Goal: Information Seeking & Learning: Learn about a topic

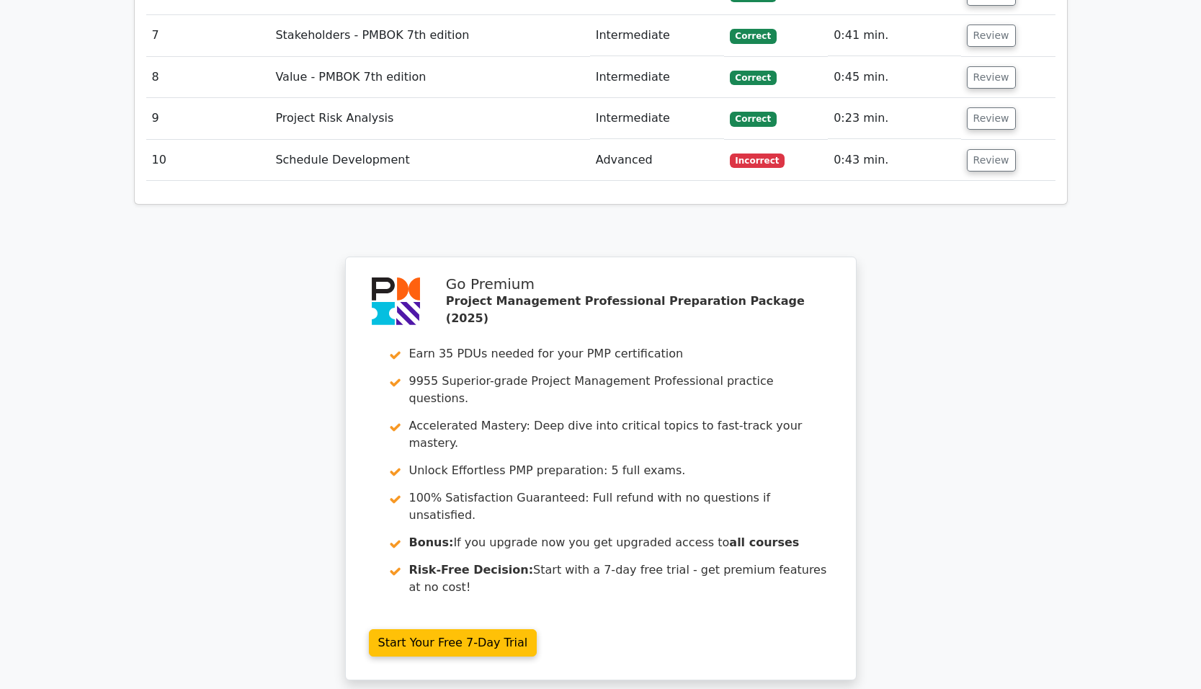
scroll to position [2386, 0]
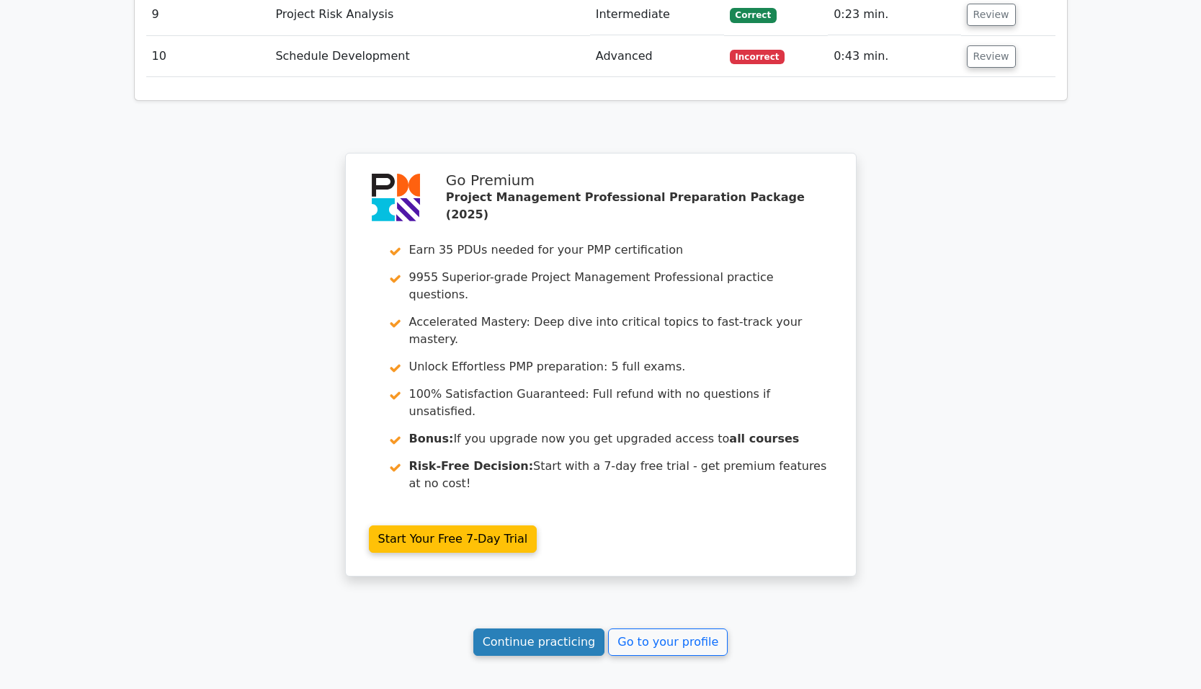
click at [545, 628] on link "Continue practicing" at bounding box center [539, 641] width 132 height 27
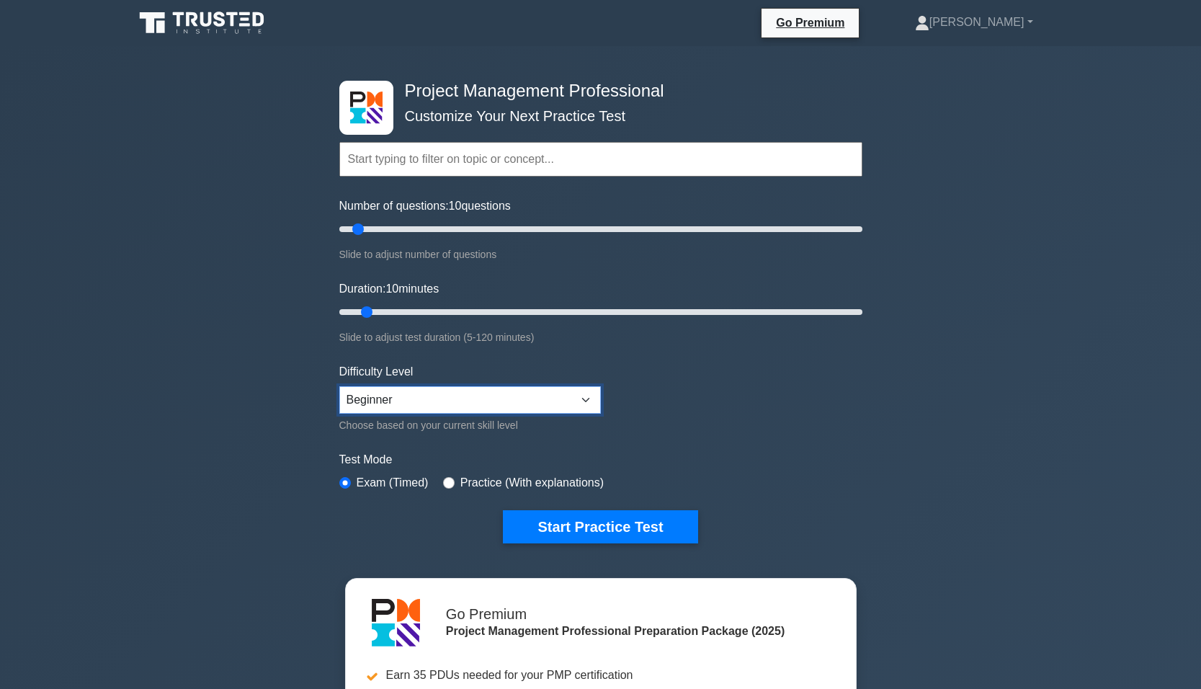
click at [442, 399] on select "Beginner Intermediate Expert" at bounding box center [469, 399] width 261 height 27
select select "expert"
click at [339, 386] on select "Beginner Intermediate Expert" at bounding box center [469, 399] width 261 height 27
click at [434, 229] on input "Number of questions: 40 questions" at bounding box center [600, 228] width 523 height 17
click at [418, 228] on input "Number of questions: 40 questions" at bounding box center [600, 228] width 523 height 17
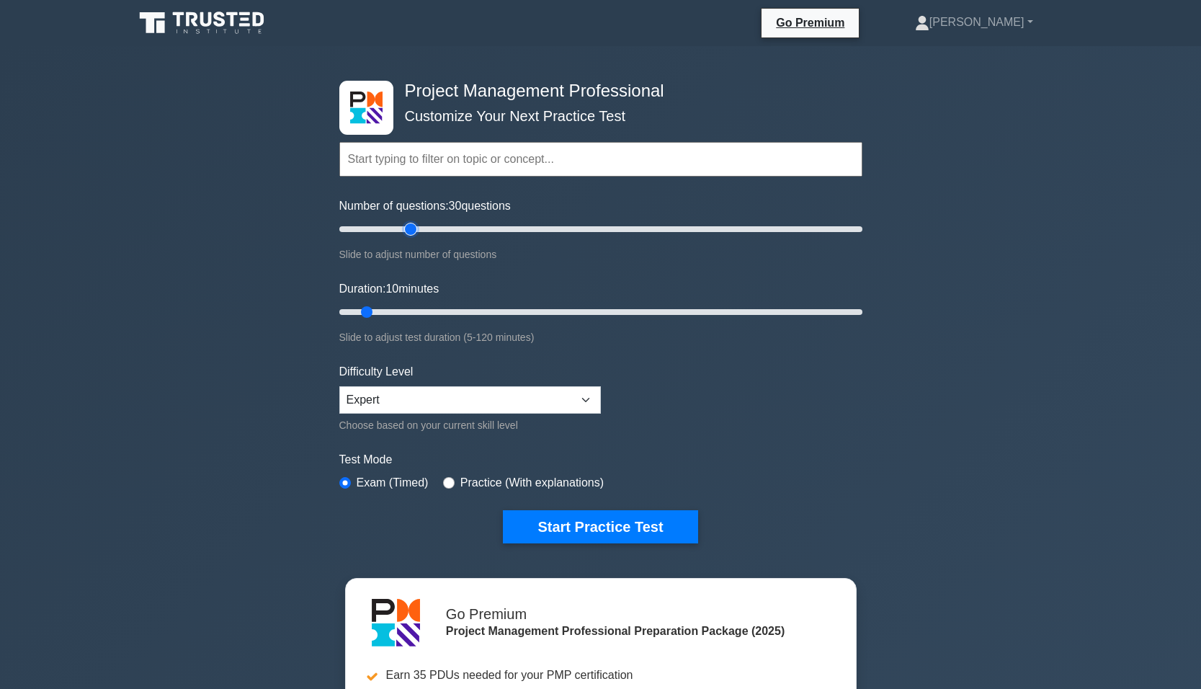
type input "30"
click at [408, 229] on input "Number of questions: 30 questions" at bounding box center [600, 228] width 523 height 17
click at [436, 309] on input "Duration: 10 minutes" at bounding box center [600, 311] width 523 height 17
type input "30"
click at [448, 310] on input "Duration: 30 minutes" at bounding box center [600, 311] width 523 height 17
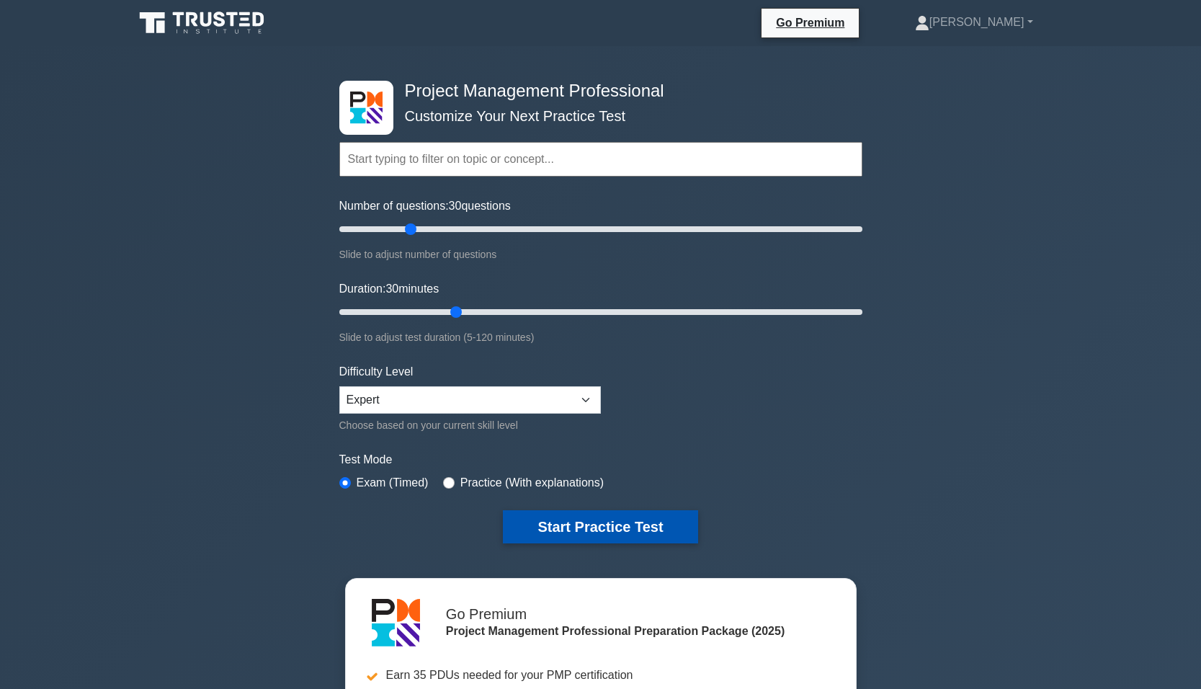
click at [604, 529] on button "Start Practice Test" at bounding box center [600, 526] width 194 height 33
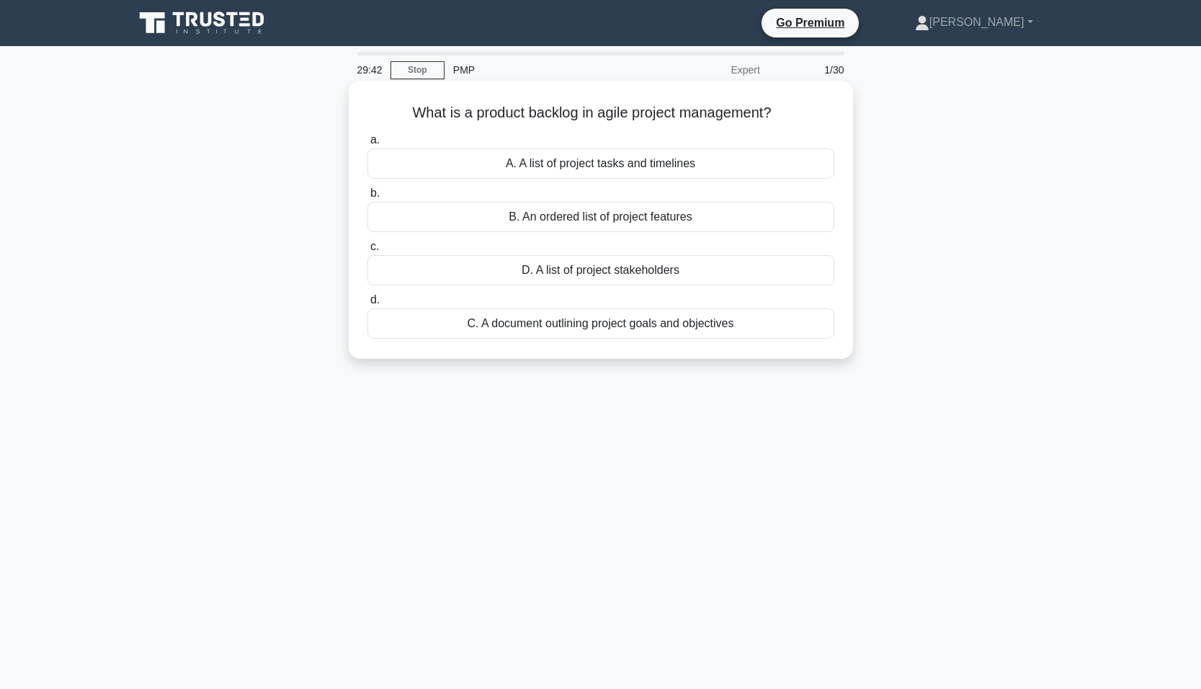
click at [586, 166] on div "A. A list of project tasks and timelines" at bounding box center [600, 163] width 467 height 30
click at [367, 145] on input "a. A. A list of project tasks and timelines" at bounding box center [367, 139] width 0 height 9
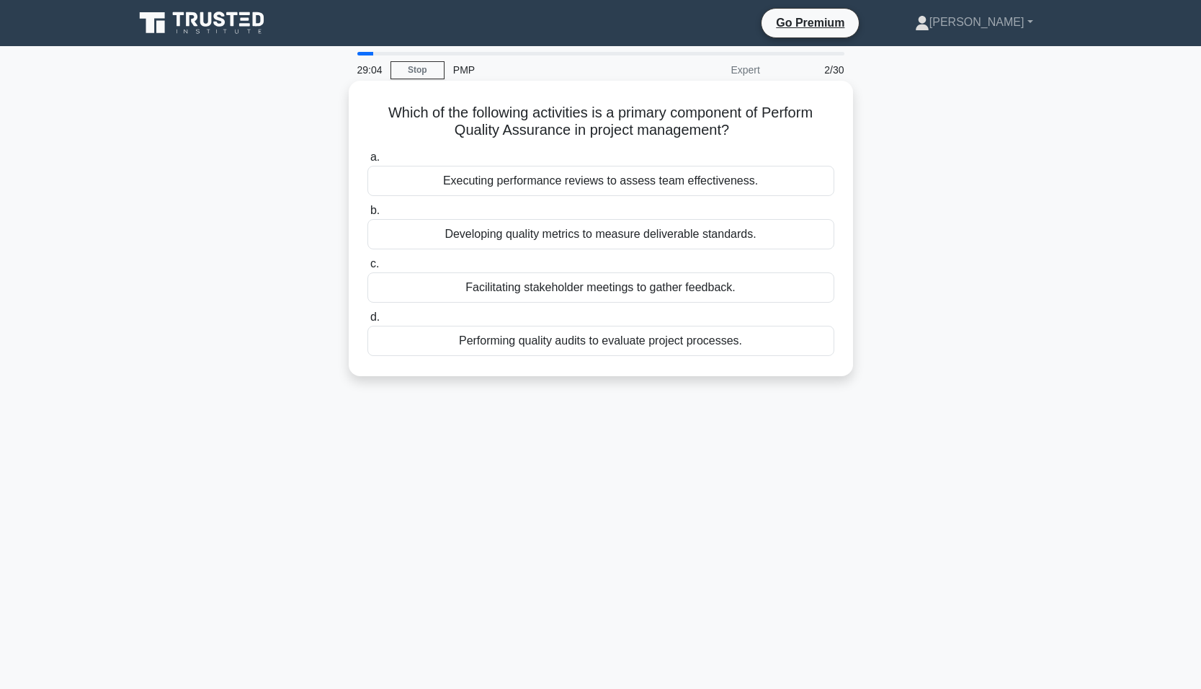
click at [420, 230] on div "Developing quality metrics to measure deliverable standards." at bounding box center [600, 234] width 467 height 30
click at [367, 215] on input "b. Developing quality metrics to measure deliverable standards." at bounding box center [367, 210] width 0 height 9
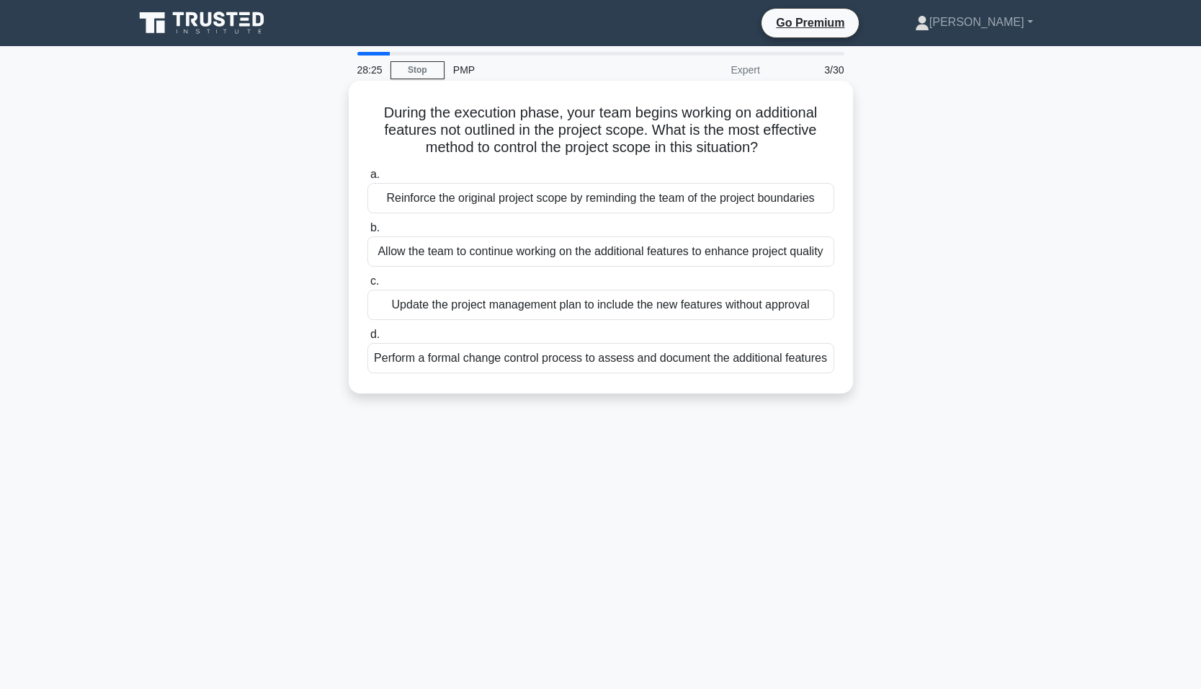
click at [435, 196] on div "Reinforce the original project scope by reminding the team of the project bound…" at bounding box center [600, 198] width 467 height 30
click at [367, 179] on input "a. Reinforce the original project scope by reminding the team of the project bo…" at bounding box center [367, 174] width 0 height 9
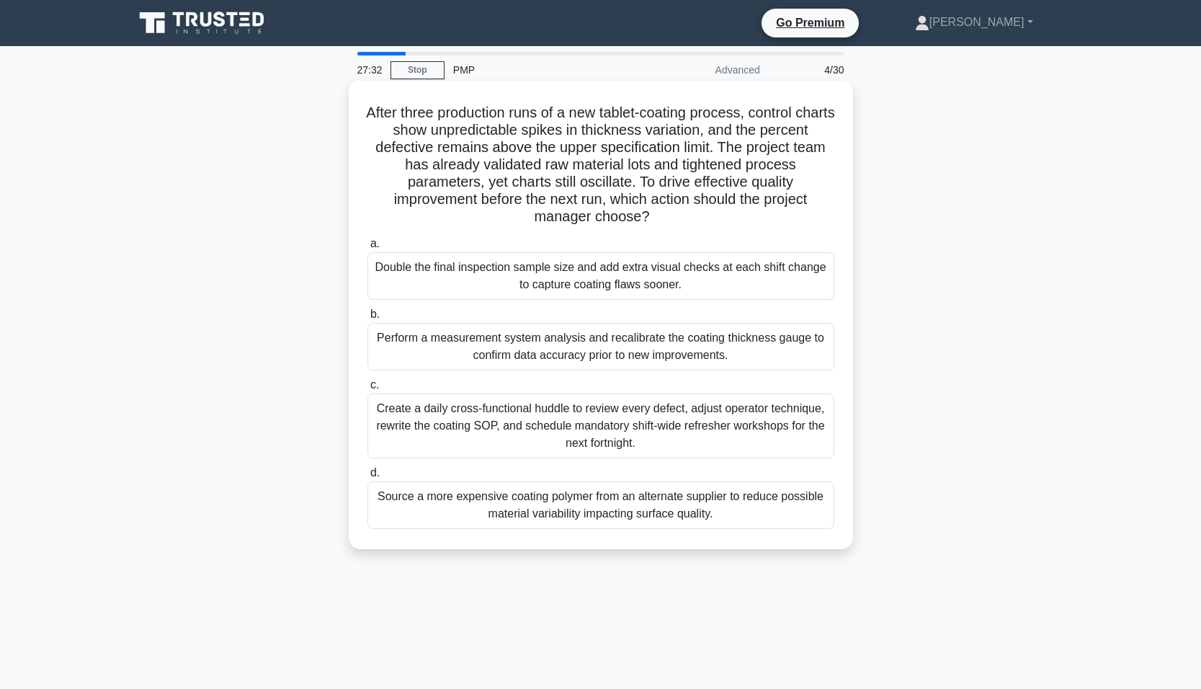
click at [421, 348] on div "Perform a measurement system analysis and recalibrate the coating thickness gau…" at bounding box center [600, 347] width 467 height 48
click at [367, 319] on input "b. Perform a measurement system analysis and recalibrate the coating thickness …" at bounding box center [367, 314] width 0 height 9
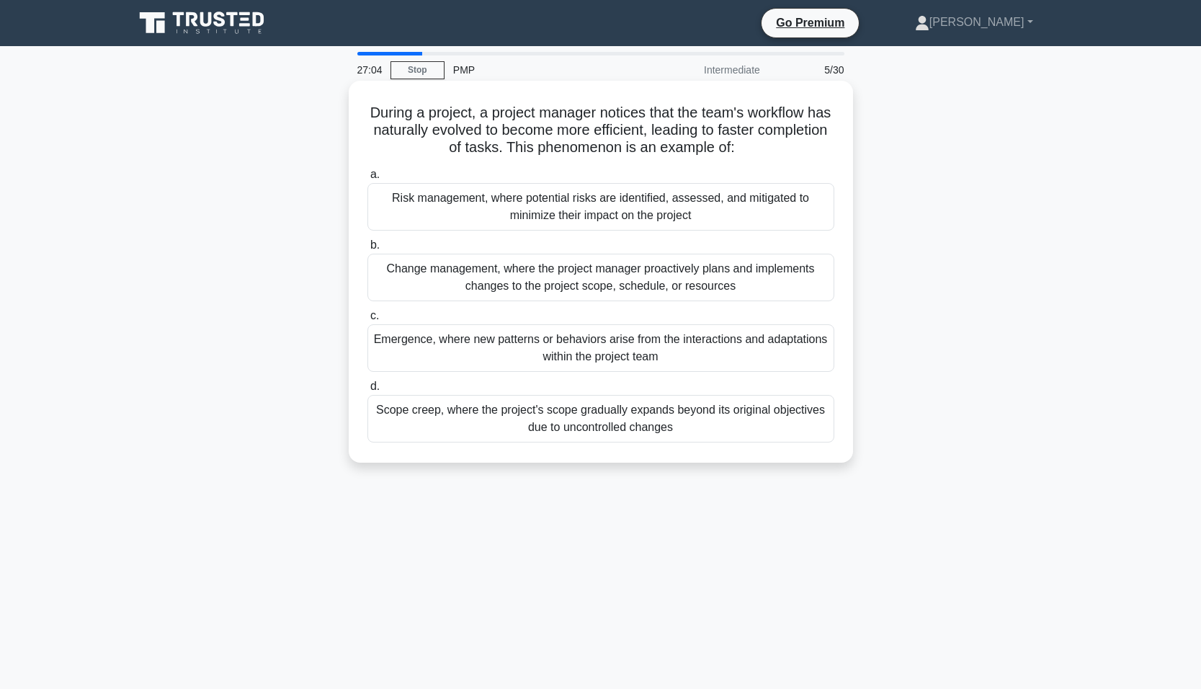
click at [417, 352] on div "Emergence, where new patterns or behaviors arise from the interactions and adap…" at bounding box center [600, 348] width 467 height 48
click at [367, 321] on input "c. Emergence, where new patterns or behaviors arise from the interactions and a…" at bounding box center [367, 315] width 0 height 9
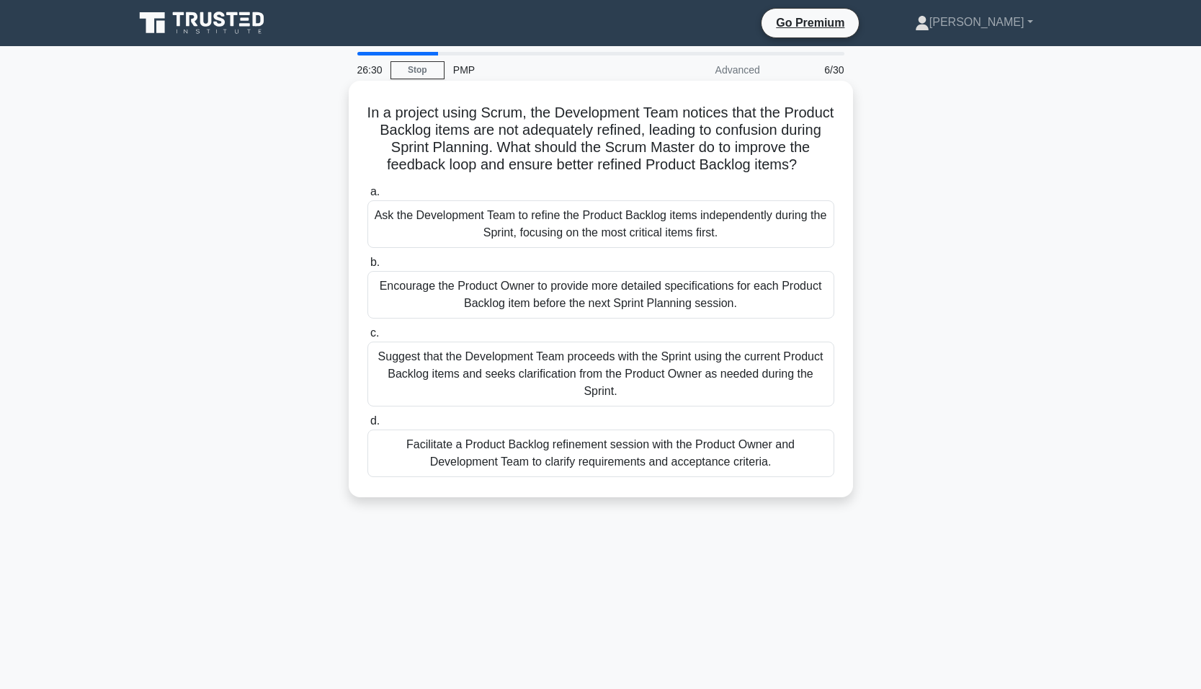
click at [457, 458] on div "Facilitate a Product Backlog refinement session with the Product Owner and Deve…" at bounding box center [600, 453] width 467 height 48
click at [367, 426] on input "d. Facilitate a Product Backlog refinement session with the Product Owner and D…" at bounding box center [367, 420] width 0 height 9
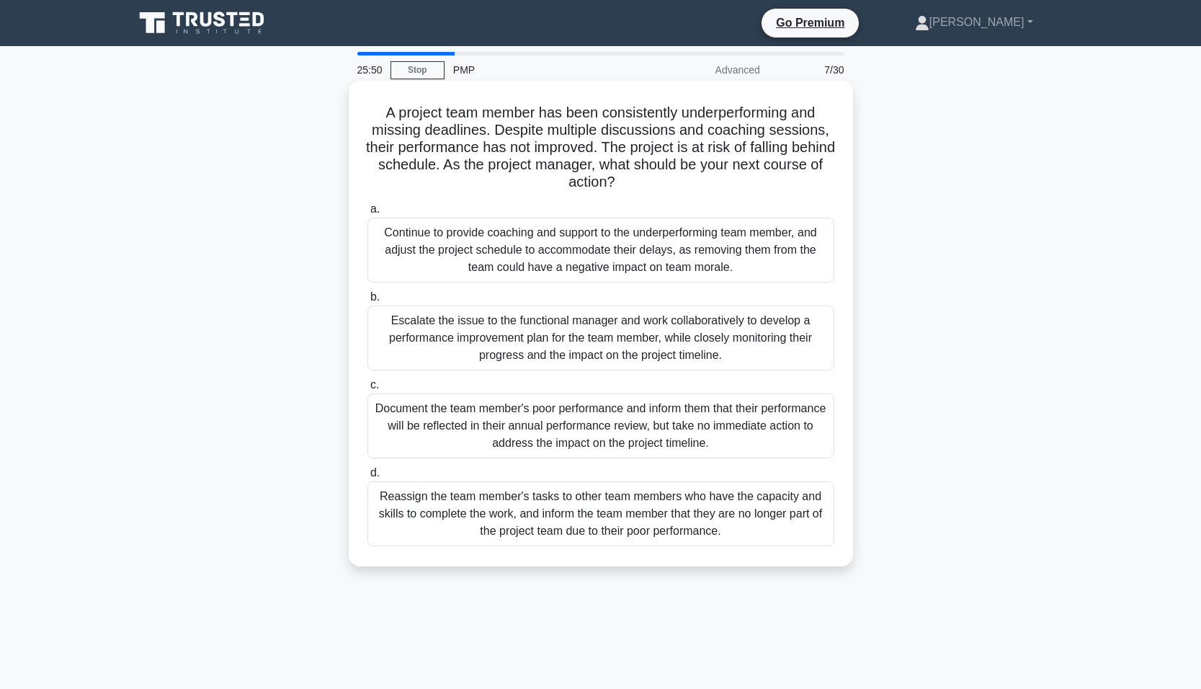
click at [460, 339] on div "Escalate the issue to the functional manager and work collaboratively to develo…" at bounding box center [600, 337] width 467 height 65
click at [367, 302] on input "b. Escalate the issue to the functional manager and work collaboratively to dev…" at bounding box center [367, 296] width 0 height 9
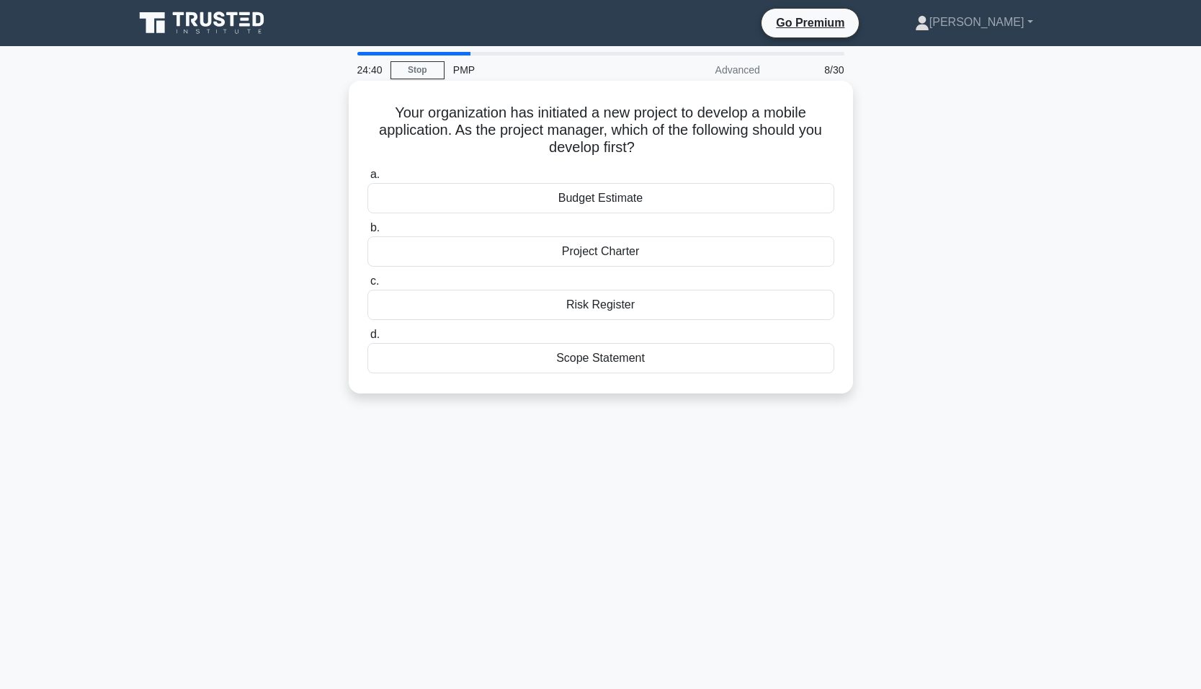
click at [556, 254] on div "Project Charter" at bounding box center [600, 251] width 467 height 30
click at [367, 233] on input "b. Project Charter" at bounding box center [367, 227] width 0 height 9
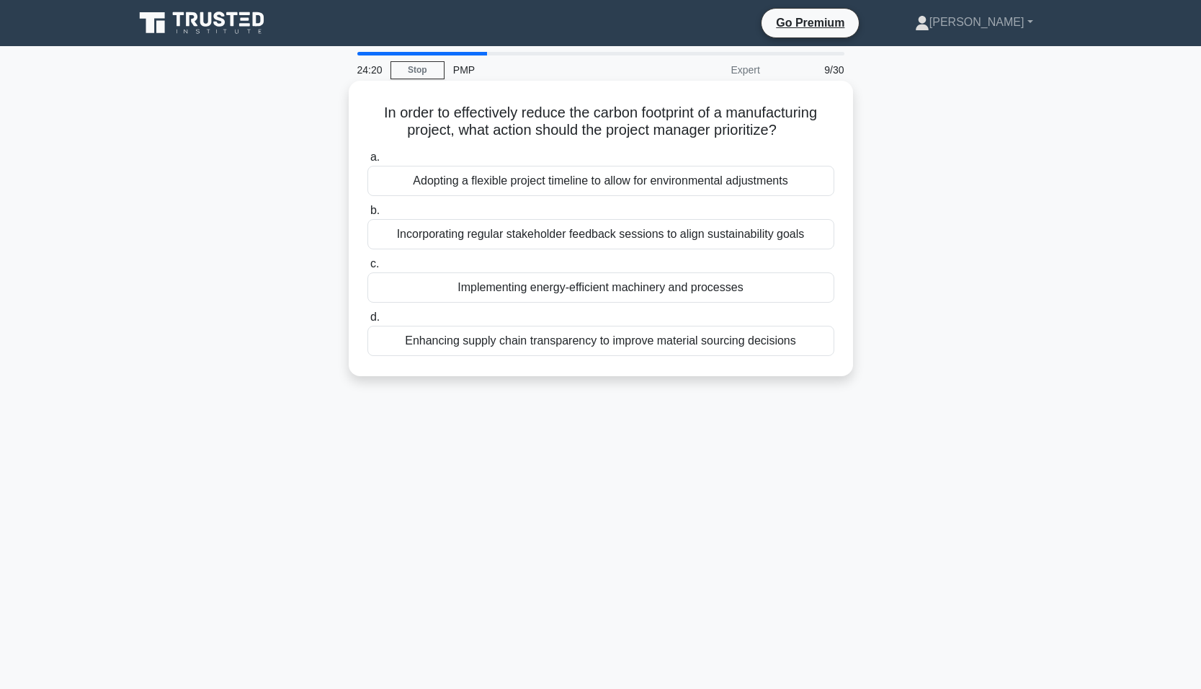
click at [452, 287] on div "Implementing energy-efficient machinery and processes" at bounding box center [600, 287] width 467 height 30
click at [367, 269] on input "c. Implementing energy-efficient machinery and processes" at bounding box center [367, 263] width 0 height 9
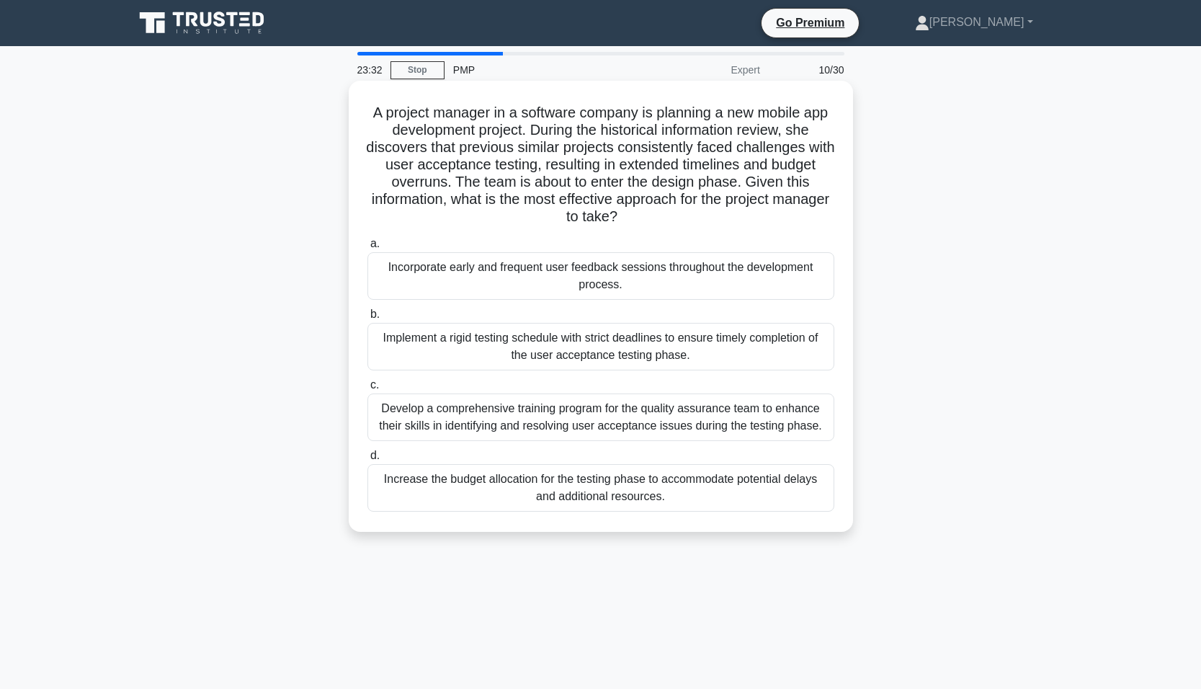
click at [437, 277] on div "Incorporate early and frequent user feedback sessions throughout the developmen…" at bounding box center [600, 276] width 467 height 48
click at [367, 248] on input "a. Incorporate early and frequent user feedback sessions throughout the develop…" at bounding box center [367, 243] width 0 height 9
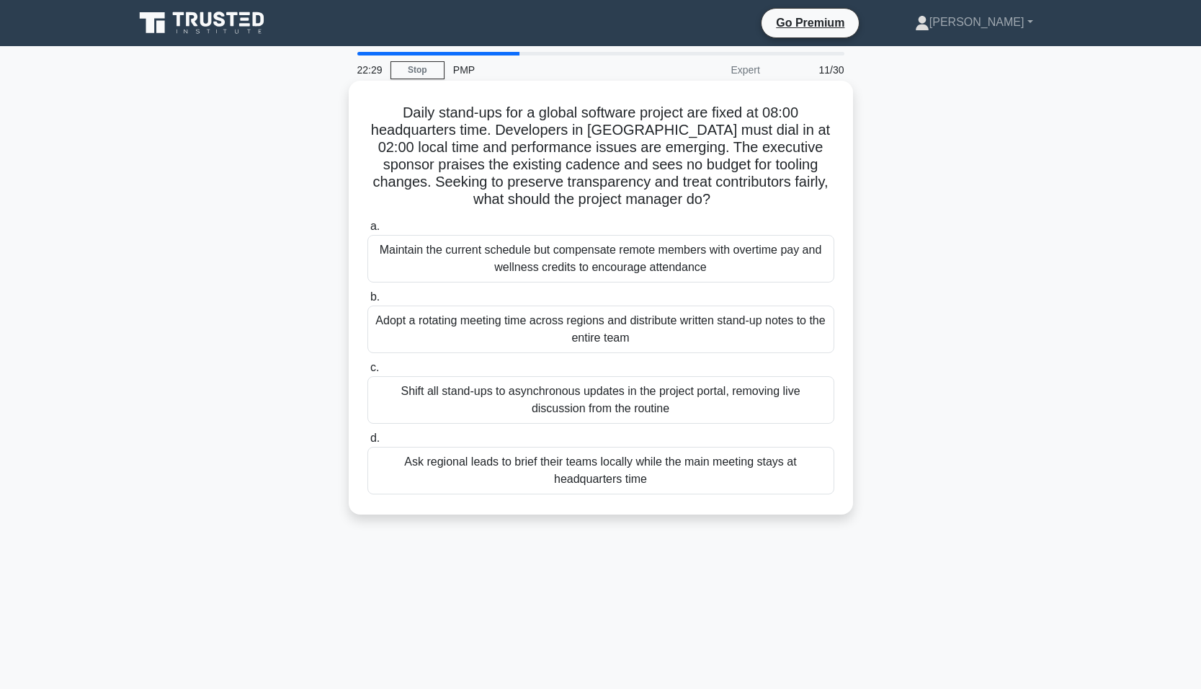
click at [467, 326] on div "Adopt a rotating meeting time across regions and distribute written stand-up no…" at bounding box center [600, 329] width 467 height 48
click at [367, 302] on input "b. Adopt a rotating meeting time across regions and distribute written stand-up…" at bounding box center [367, 296] width 0 height 9
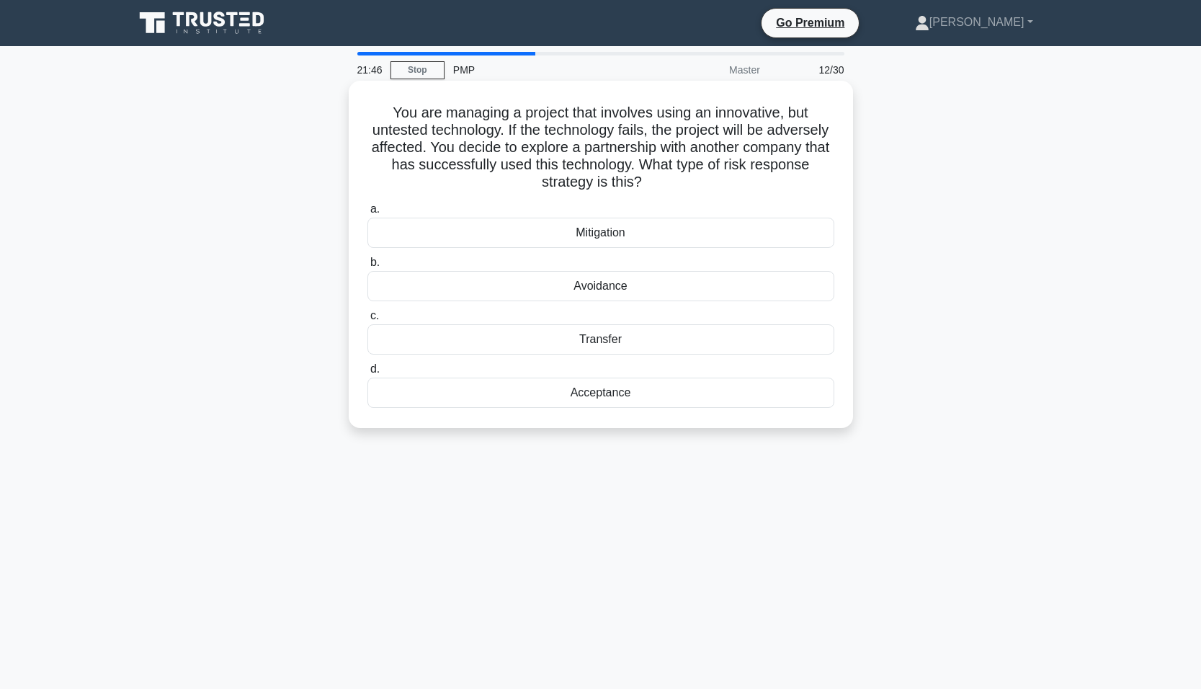
click at [486, 228] on div "Mitigation" at bounding box center [600, 233] width 467 height 30
click at [367, 214] on input "a. Mitigation" at bounding box center [367, 209] width 0 height 9
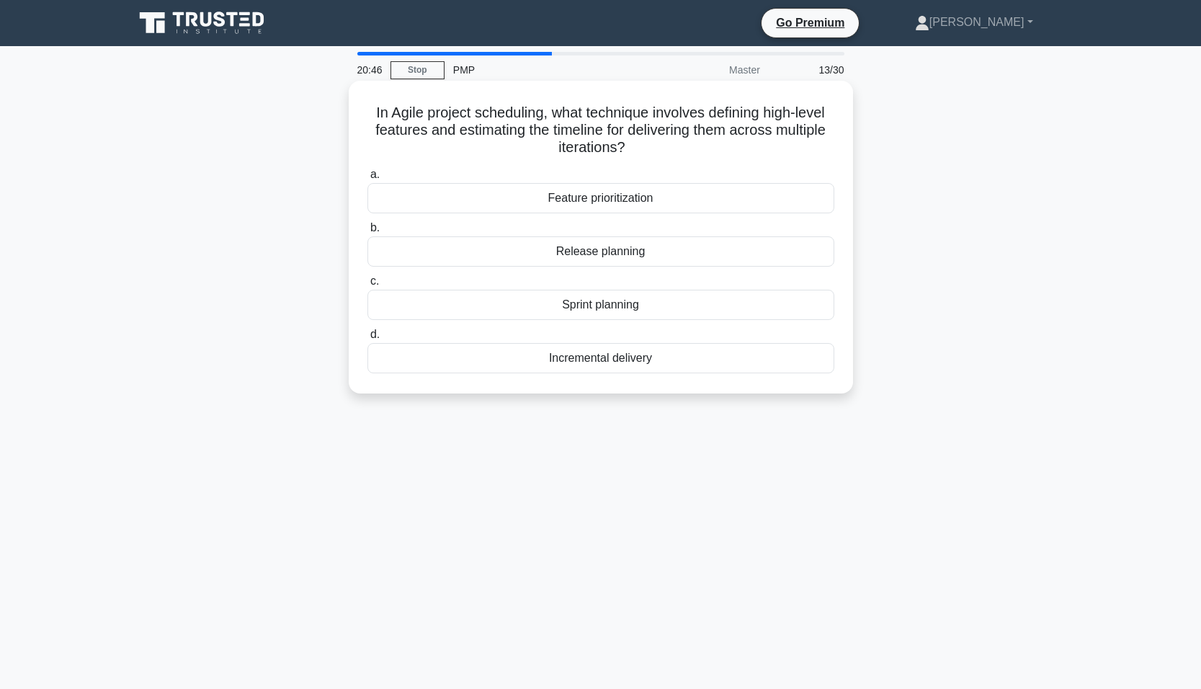
click at [437, 251] on div "Release planning" at bounding box center [600, 251] width 467 height 30
click at [367, 233] on input "b. Release planning" at bounding box center [367, 227] width 0 height 9
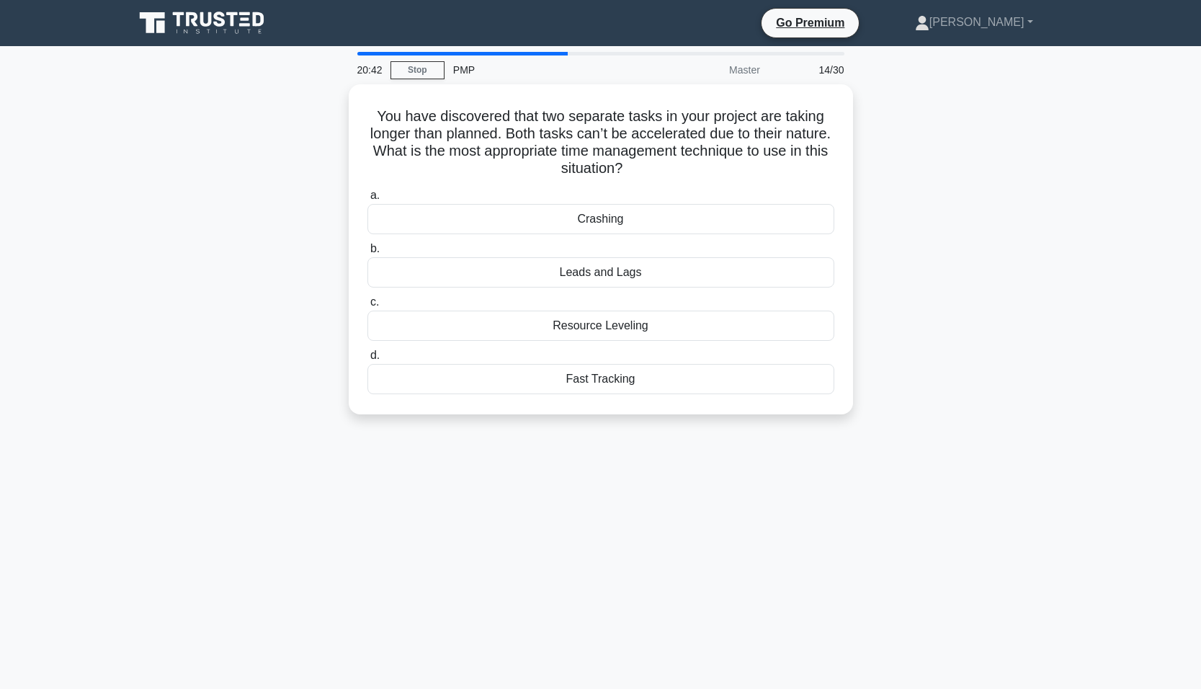
click at [310, 283] on div "You have discovered that two separate tasks in your project are taking longer t…" at bounding box center [600, 257] width 951 height 347
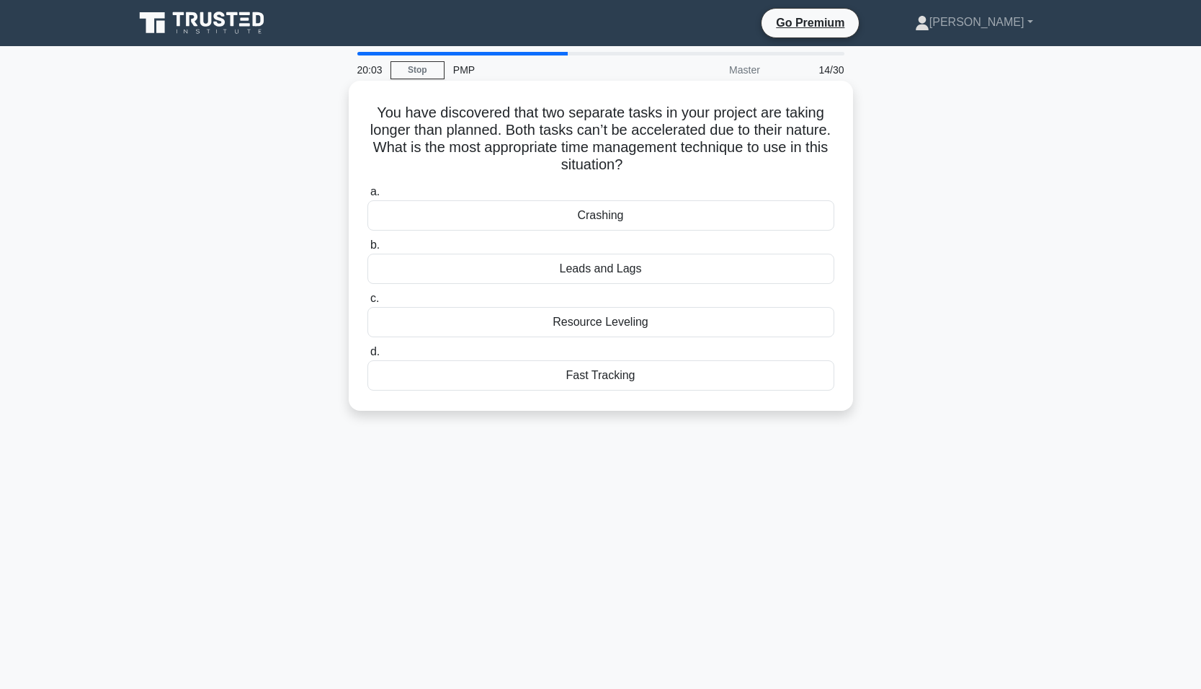
click at [521, 380] on div "Fast Tracking" at bounding box center [600, 375] width 467 height 30
click at [367, 357] on input "d. Fast Tracking" at bounding box center [367, 351] width 0 height 9
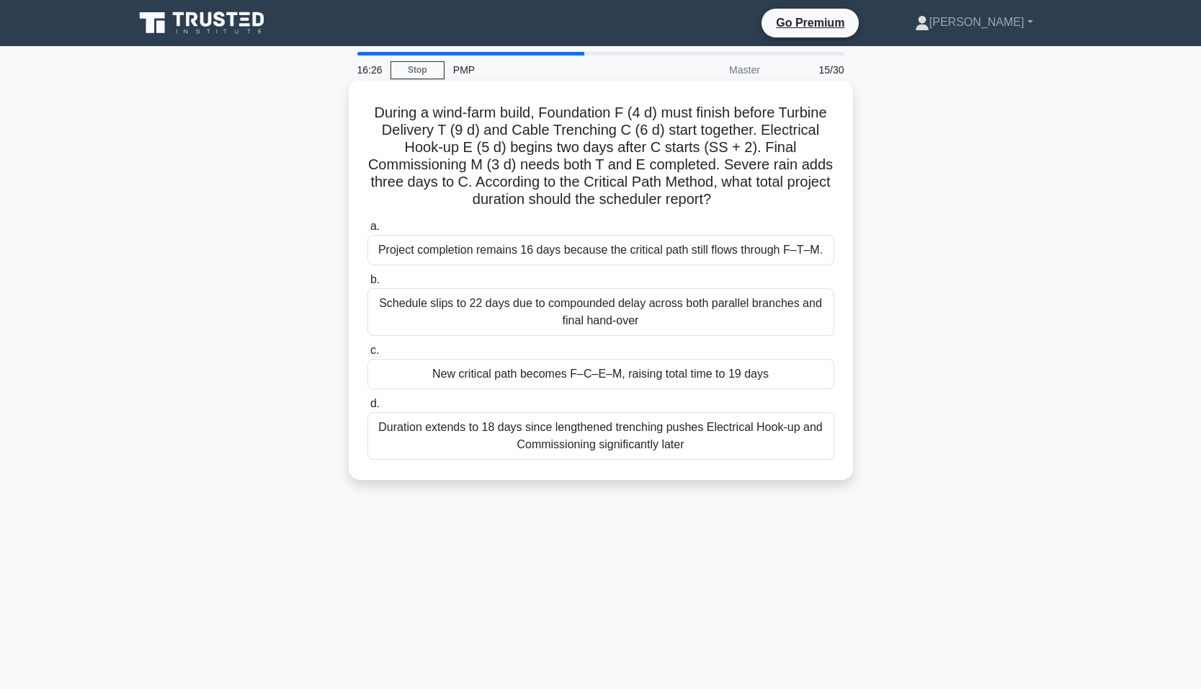
click at [422, 249] on div "Project completion remains 16 days because the critical path still flows throug…" at bounding box center [600, 250] width 467 height 30
click at [367, 231] on input "a. Project completion remains 16 days because the critical path still flows thr…" at bounding box center [367, 226] width 0 height 9
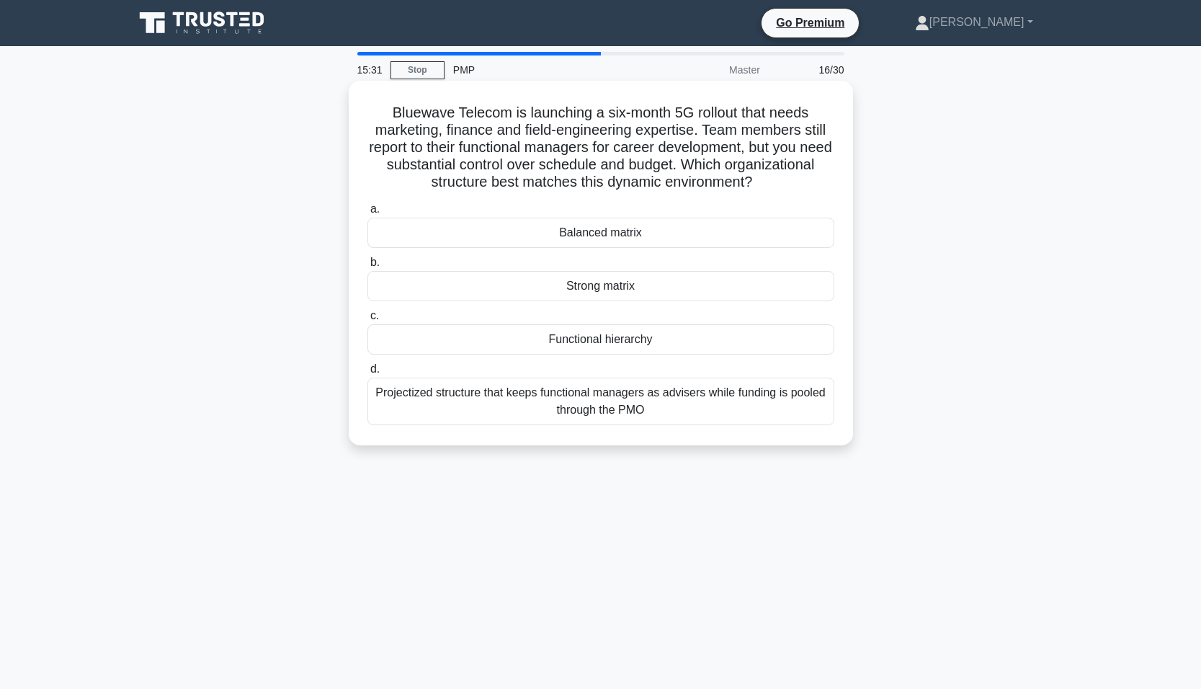
click at [549, 290] on div "Strong matrix" at bounding box center [600, 286] width 467 height 30
click at [367, 267] on input "b. Strong matrix" at bounding box center [367, 262] width 0 height 9
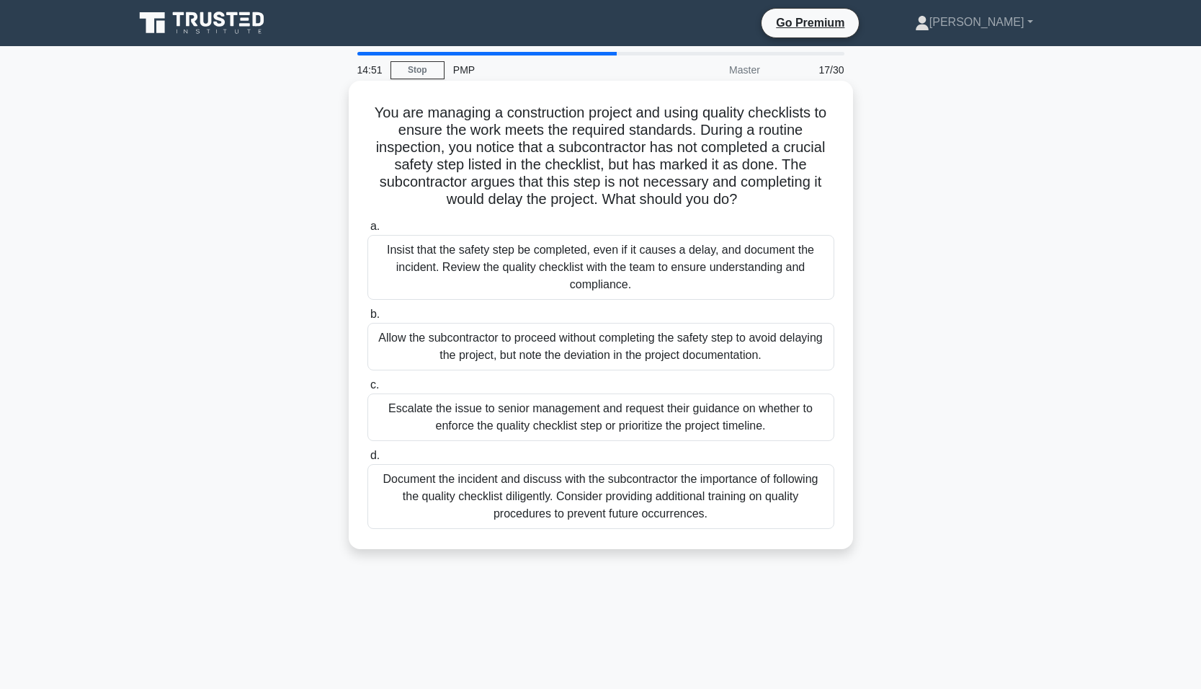
click at [454, 274] on div "Insist that the safety step be completed, even if it causes a delay, and docume…" at bounding box center [600, 267] width 467 height 65
click at [367, 231] on input "a. Insist that the safety step be completed, even if it causes a delay, and doc…" at bounding box center [367, 226] width 0 height 9
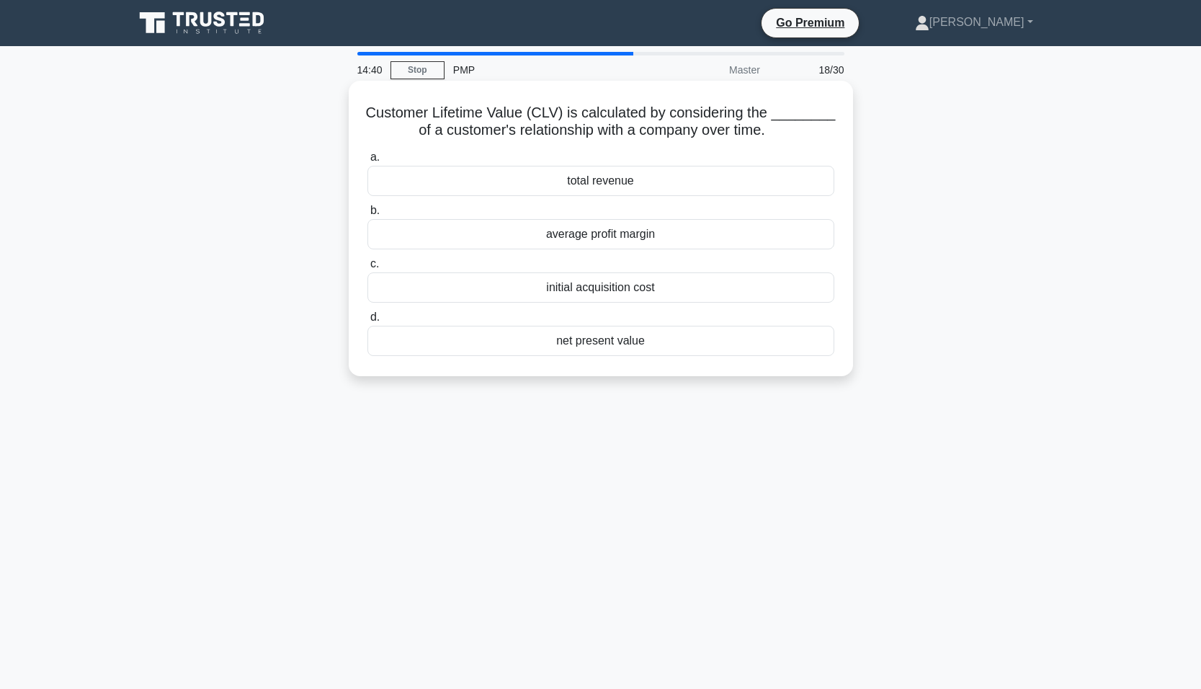
click at [485, 181] on div "total revenue" at bounding box center [600, 181] width 467 height 30
click at [367, 162] on input "a. total revenue" at bounding box center [367, 157] width 0 height 9
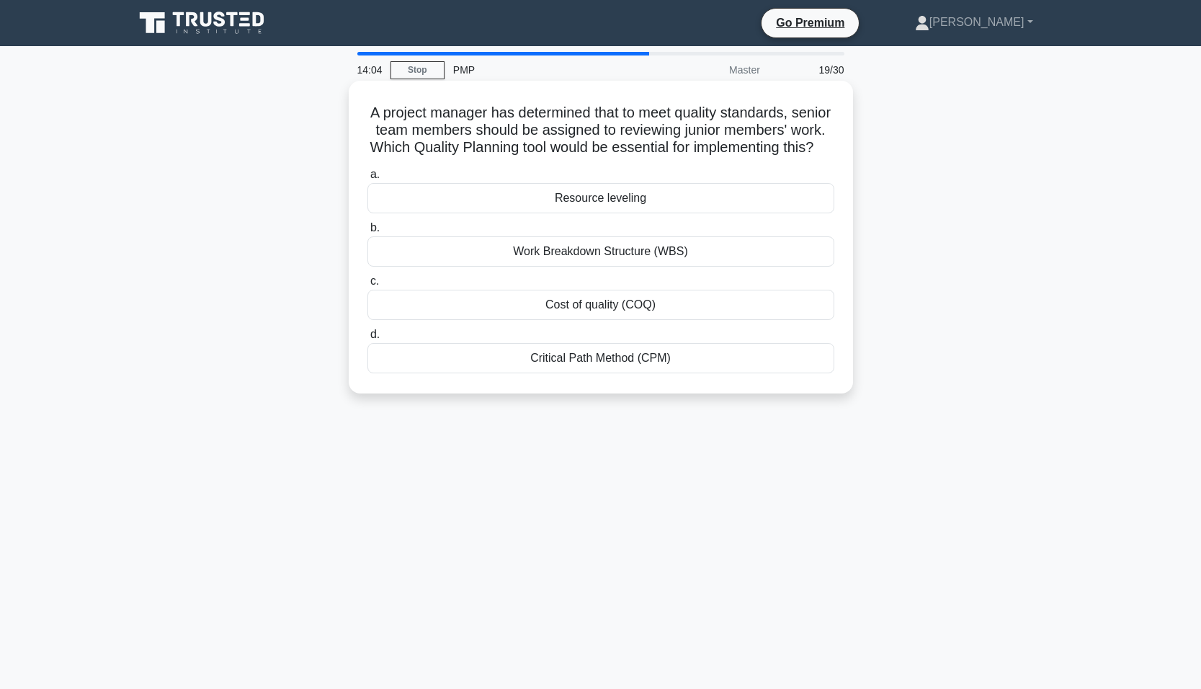
click at [439, 320] on div "Cost of quality (COQ)" at bounding box center [600, 305] width 467 height 30
click at [367, 286] on input "c. Cost of quality (COQ)" at bounding box center [367, 281] width 0 height 9
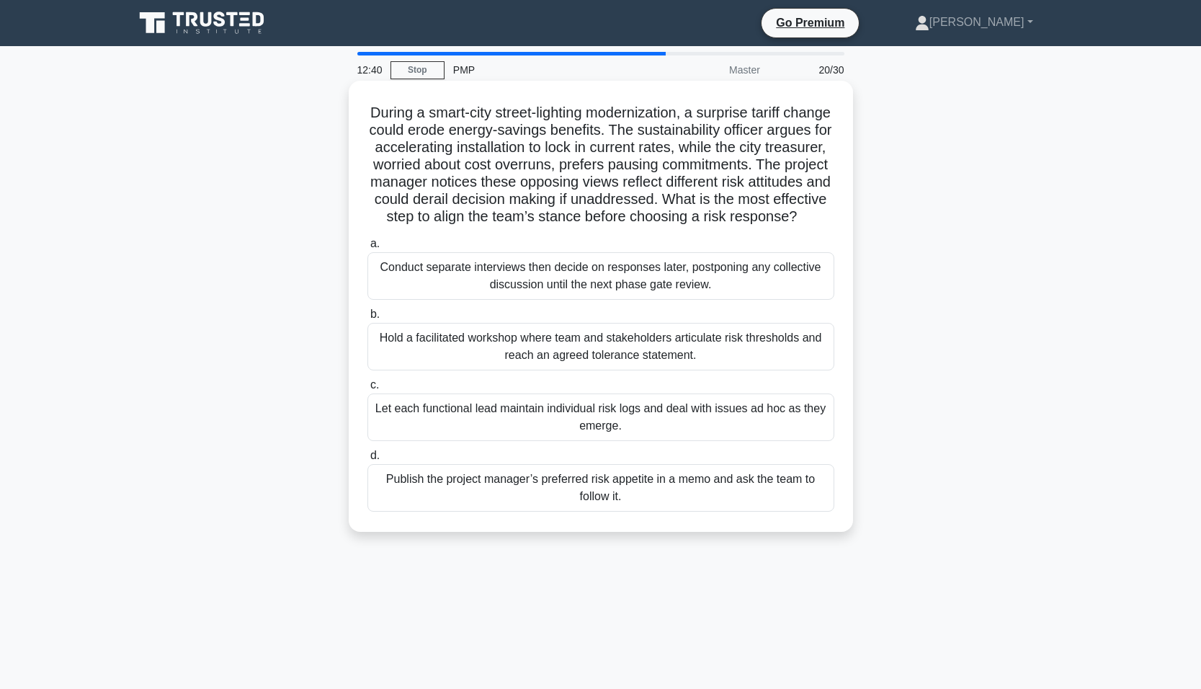
click at [467, 370] on div "Hold a facilitated workshop where team and stakeholders articulate risk thresho…" at bounding box center [600, 347] width 467 height 48
click at [367, 319] on input "b. Hold a facilitated workshop where team and stakeholders articulate risk thre…" at bounding box center [367, 314] width 0 height 9
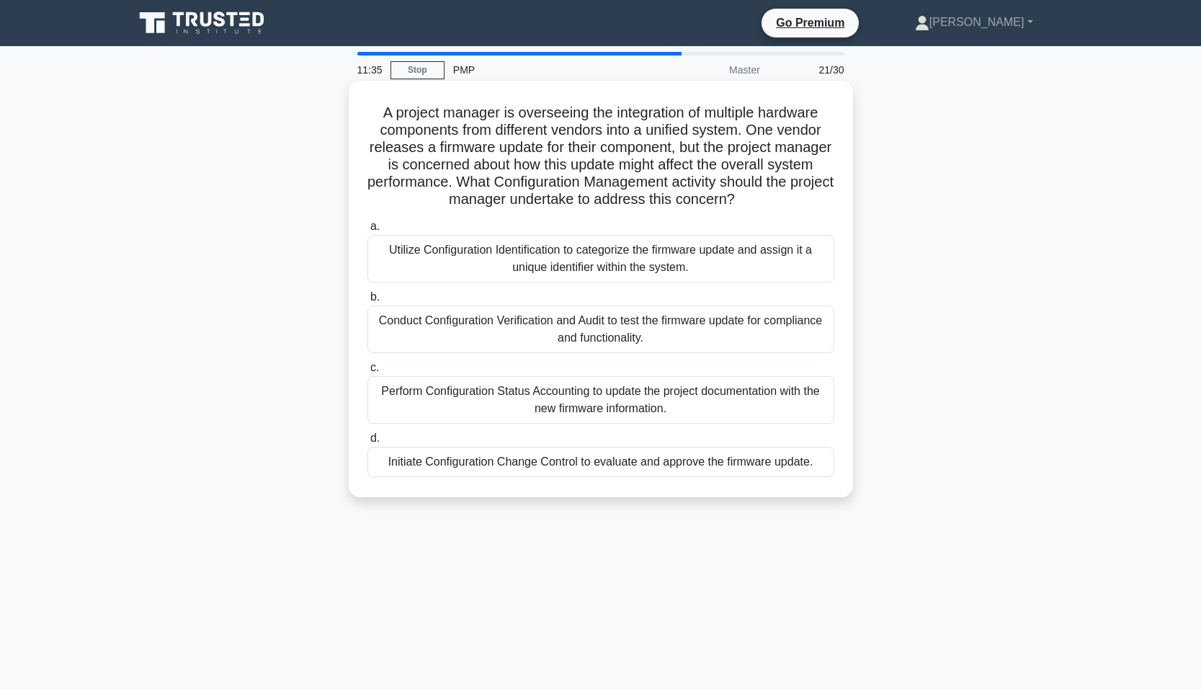
click at [466, 338] on div "Conduct Configuration Verification and Audit to test the firmware update for co…" at bounding box center [600, 329] width 467 height 48
click at [367, 302] on input "b. Conduct Configuration Verification and Audit to test the firmware update for…" at bounding box center [367, 296] width 0 height 9
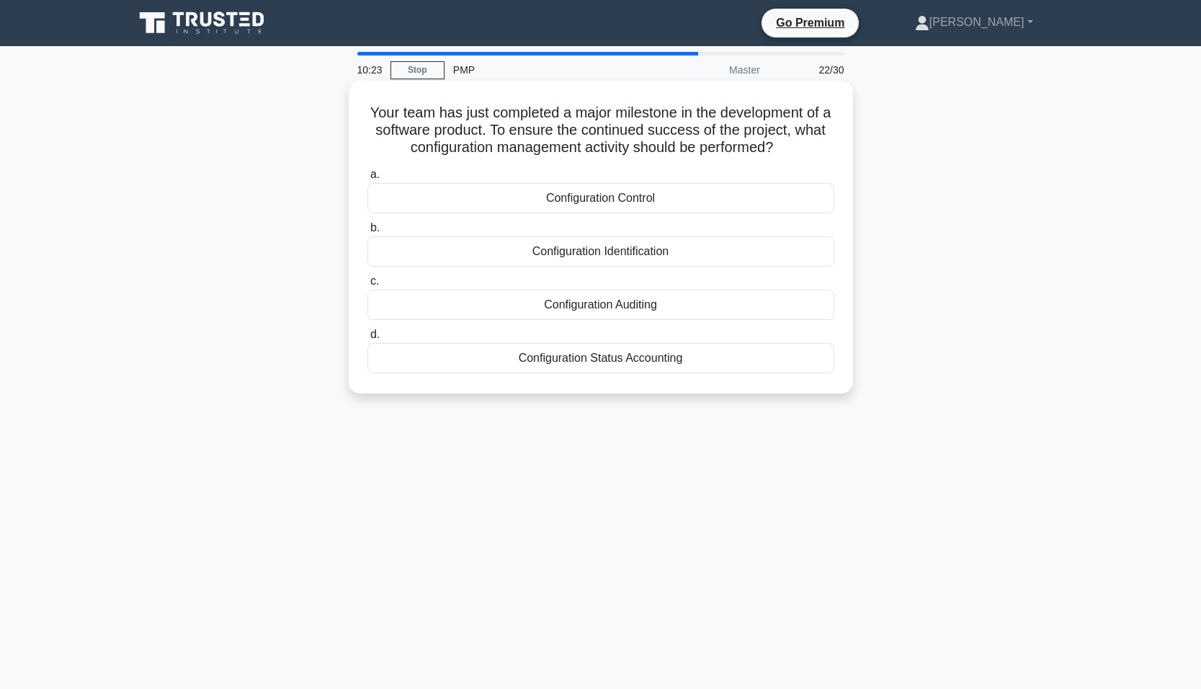
click at [449, 357] on div "Configuration Status Accounting" at bounding box center [600, 358] width 467 height 30
click at [367, 339] on input "d. Configuration Status Accounting" at bounding box center [367, 334] width 0 height 9
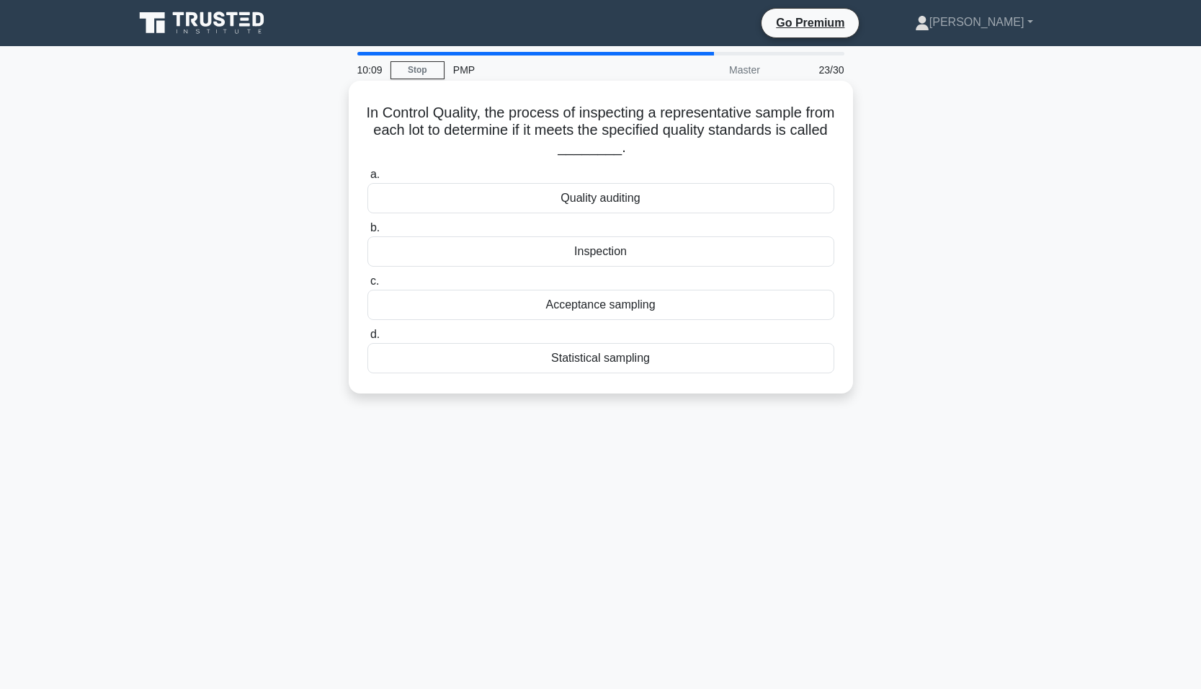
click at [480, 363] on div "Statistical sampling" at bounding box center [600, 358] width 467 height 30
click at [367, 339] on input "d. Statistical sampling" at bounding box center [367, 334] width 0 height 9
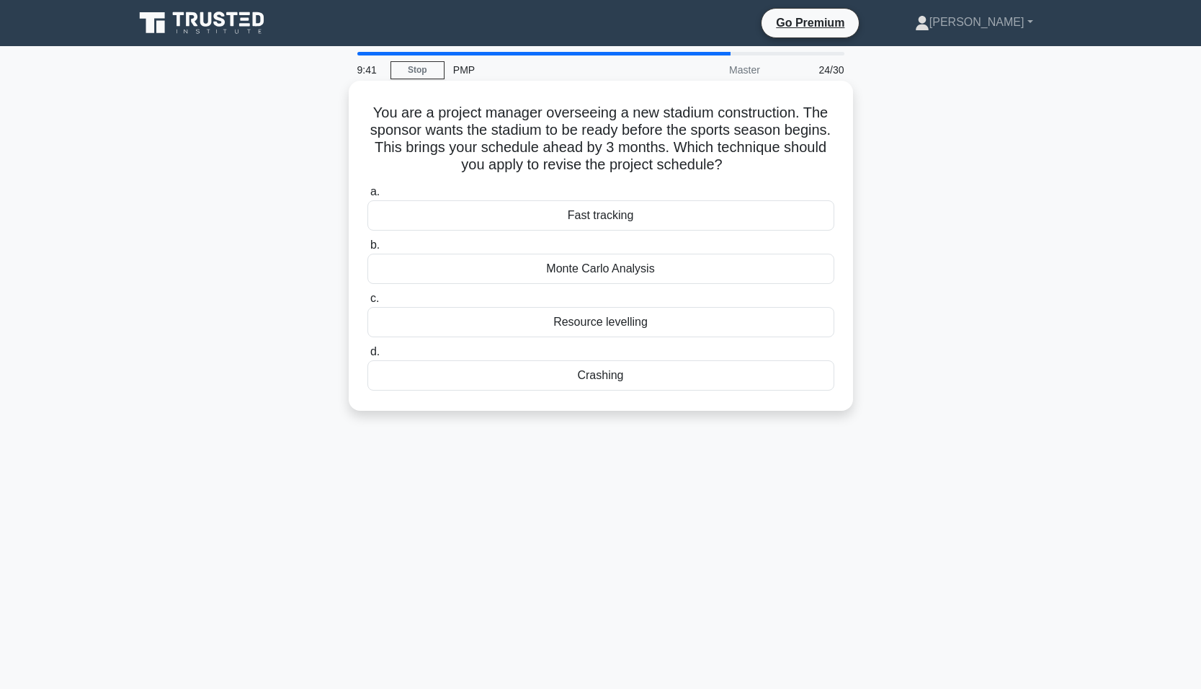
click at [534, 381] on div "Crashing" at bounding box center [600, 375] width 467 height 30
click at [367, 357] on input "d. Crashing" at bounding box center [367, 351] width 0 height 9
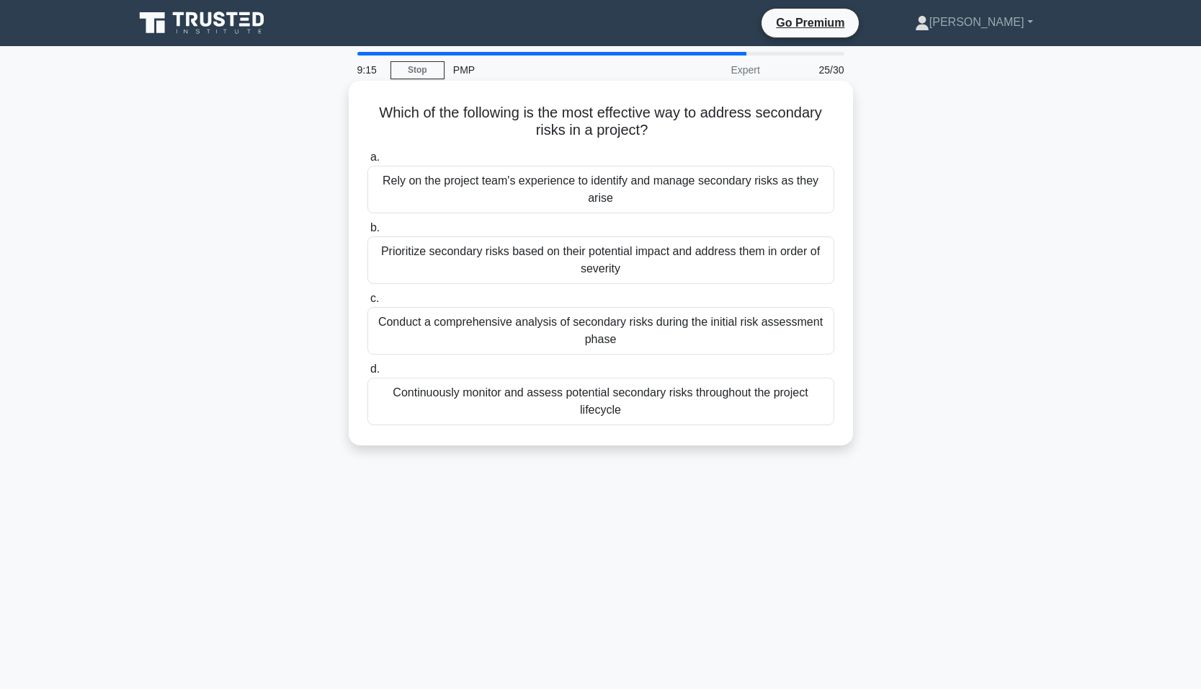
click at [451, 332] on div "Conduct a comprehensive analysis of secondary risks during the initial risk ass…" at bounding box center [600, 331] width 467 height 48
click at [367, 303] on input "c. Conduct a comprehensive analysis of secondary risks during the initial risk …" at bounding box center [367, 298] width 0 height 9
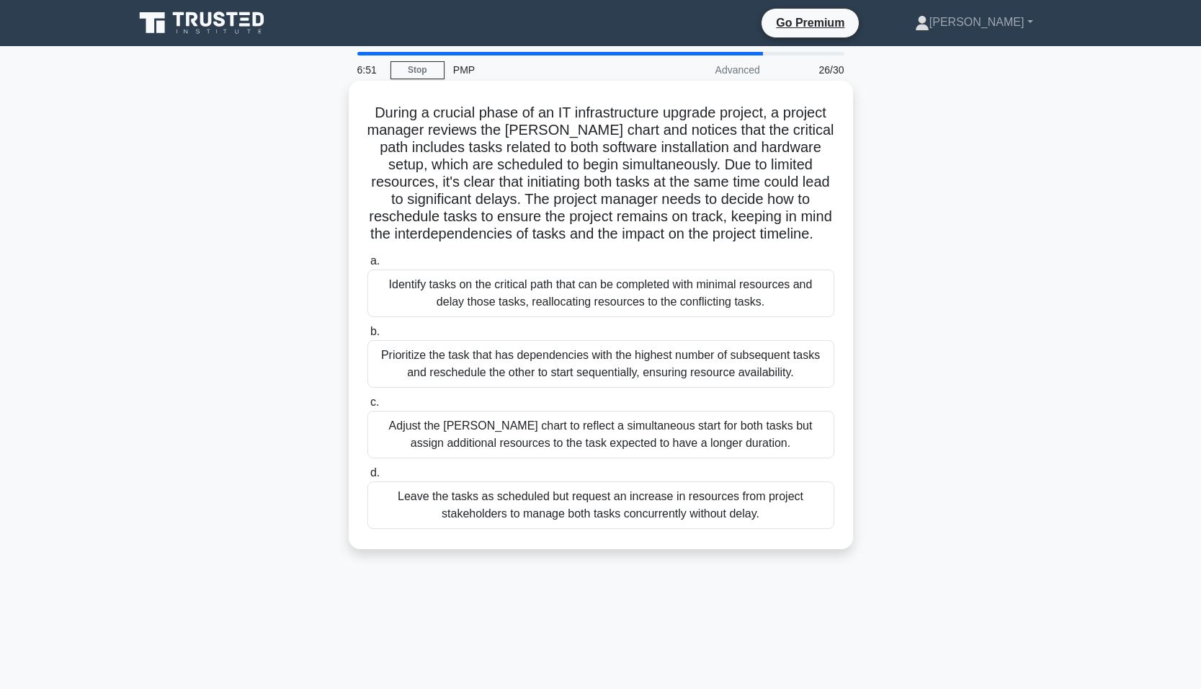
click at [413, 382] on div "Prioritize the task that has dependencies with the highest number of subsequent…" at bounding box center [600, 364] width 467 height 48
click at [367, 336] on input "b. Prioritize the task that has dependencies with the highest number of subsequ…" at bounding box center [367, 331] width 0 height 9
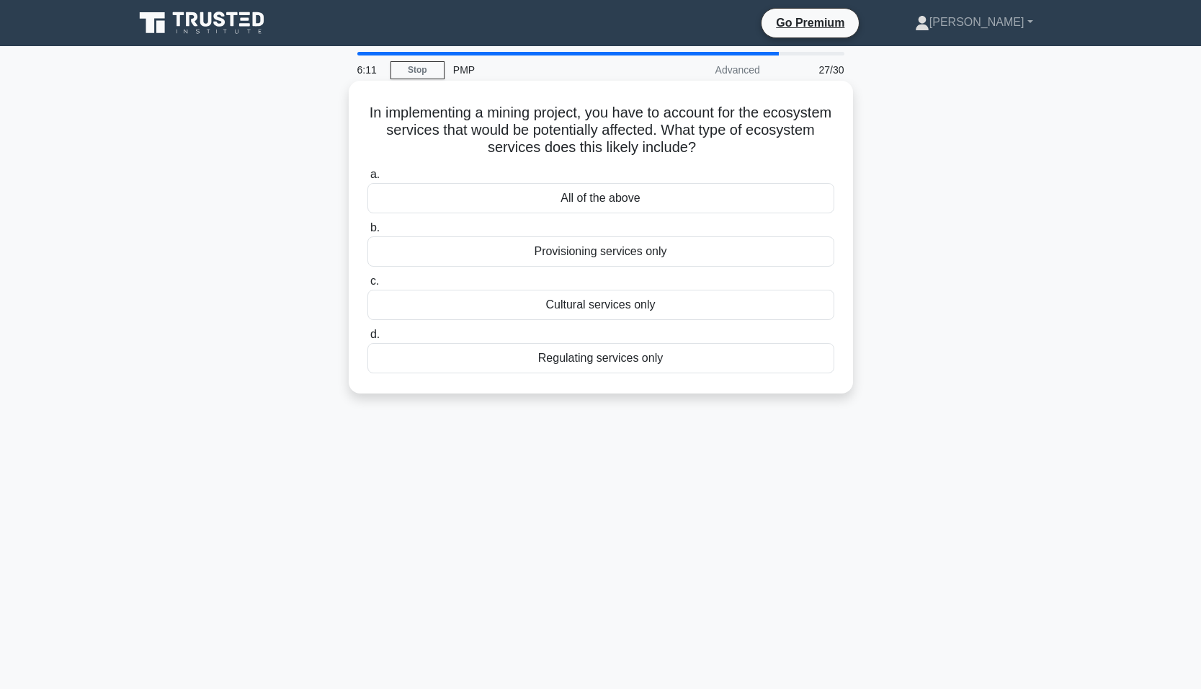
click at [514, 197] on div "All of the above" at bounding box center [600, 198] width 467 height 30
click at [367, 179] on input "a. All of the above" at bounding box center [367, 174] width 0 height 9
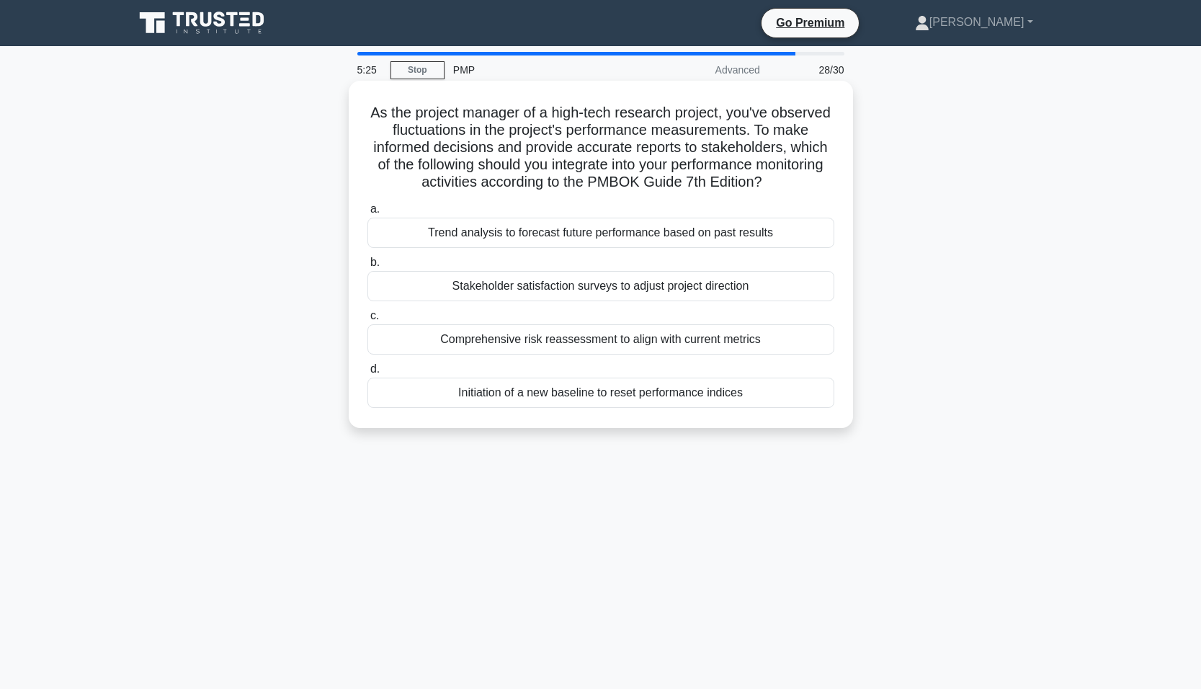
click at [413, 237] on div "Trend analysis to forecast future performance based on past results" at bounding box center [600, 233] width 467 height 30
click at [367, 214] on input "a. Trend analysis to forecast future performance based on past results" at bounding box center [367, 209] width 0 height 9
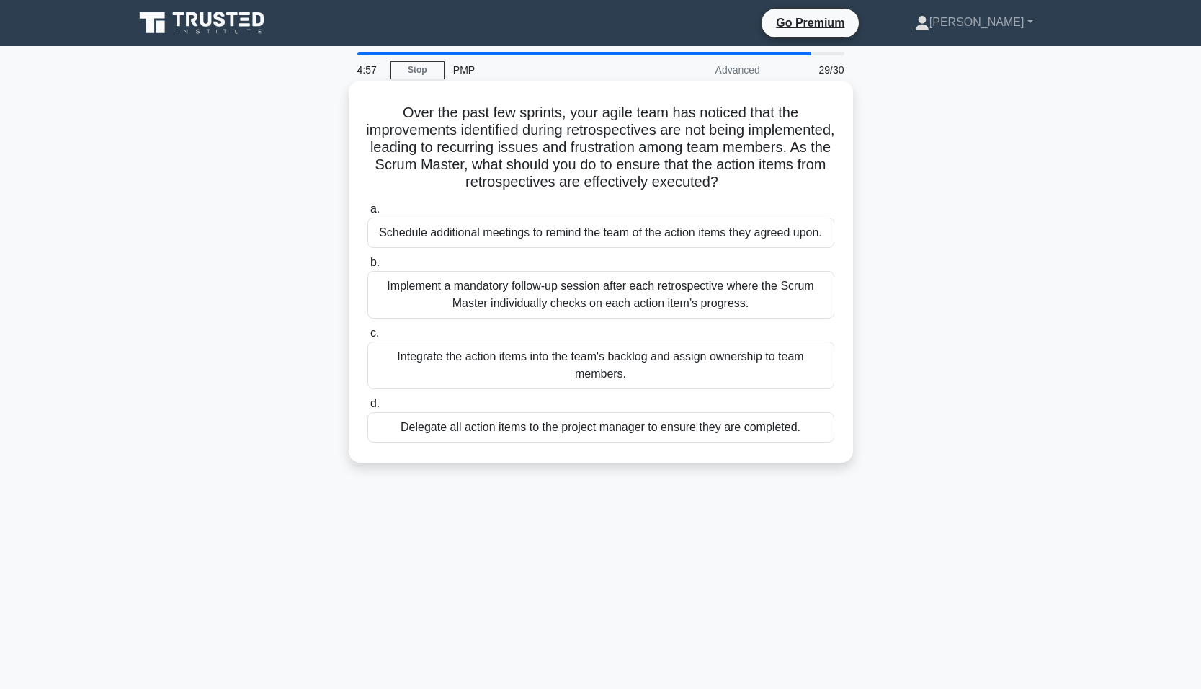
click at [440, 359] on div "Integrate the action items into the team's backlog and assign ownership to team…" at bounding box center [600, 365] width 467 height 48
click at [367, 338] on input "c. Integrate the action items into the team's backlog and assign ownership to t…" at bounding box center [367, 332] width 0 height 9
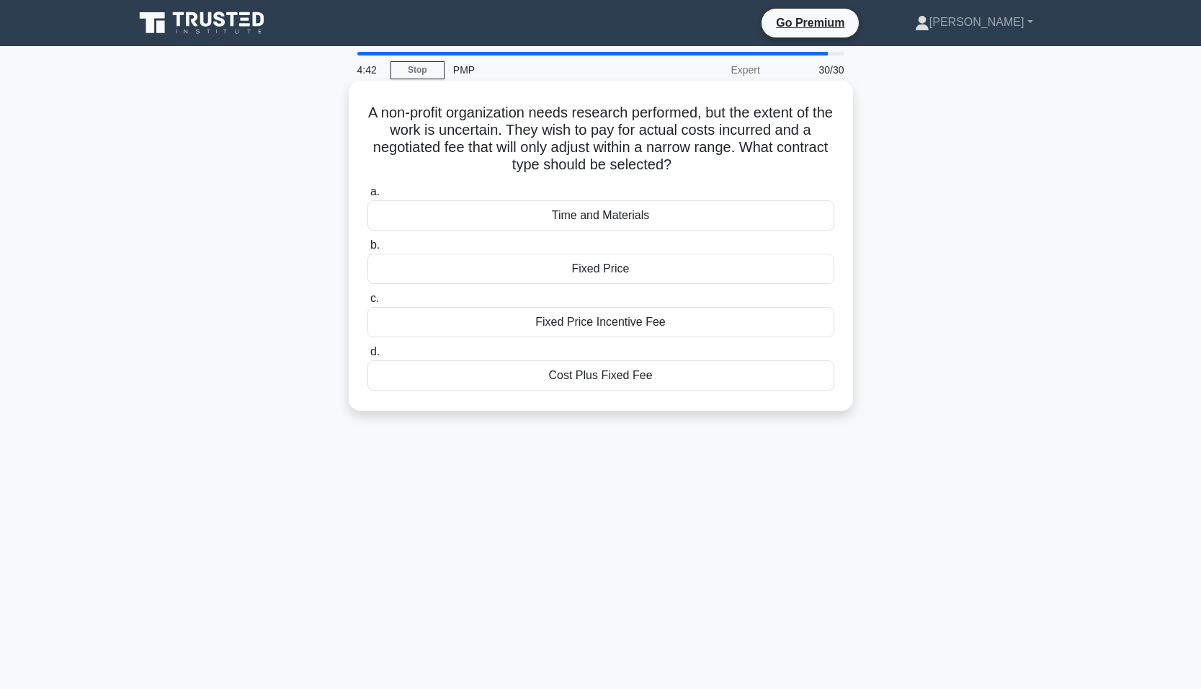
click at [606, 379] on div "Cost Plus Fixed Fee" at bounding box center [600, 375] width 467 height 30
click at [367, 357] on input "d. Cost Plus Fixed Fee" at bounding box center [367, 351] width 0 height 9
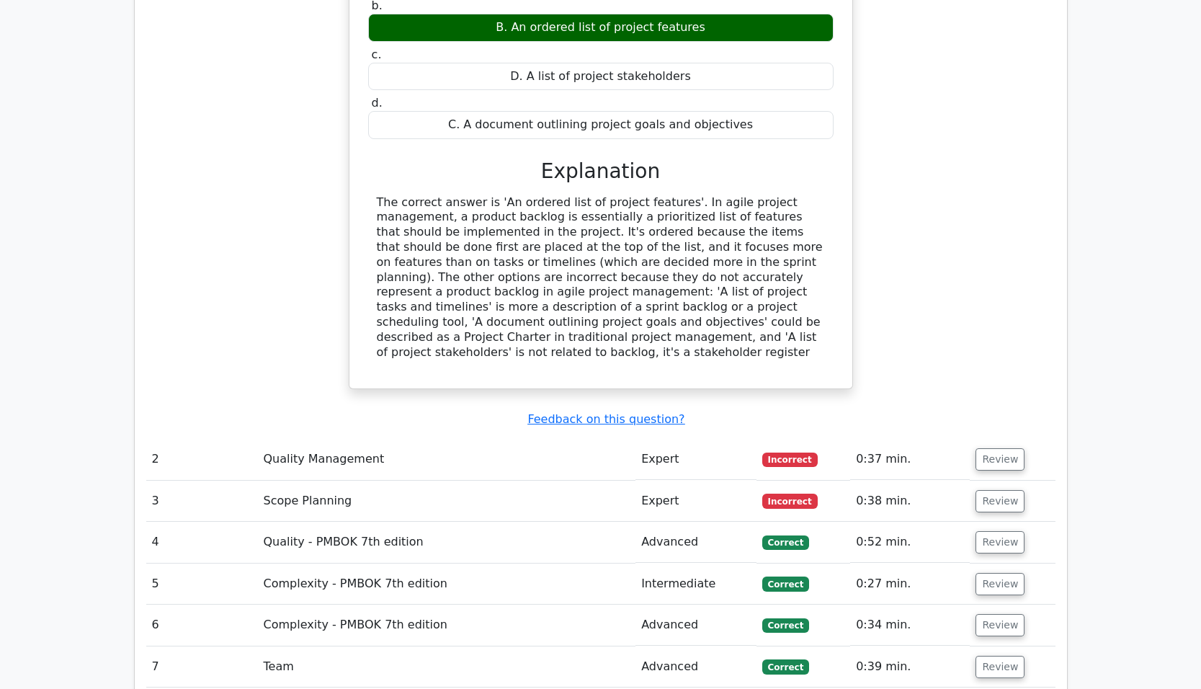
scroll to position [2017, 0]
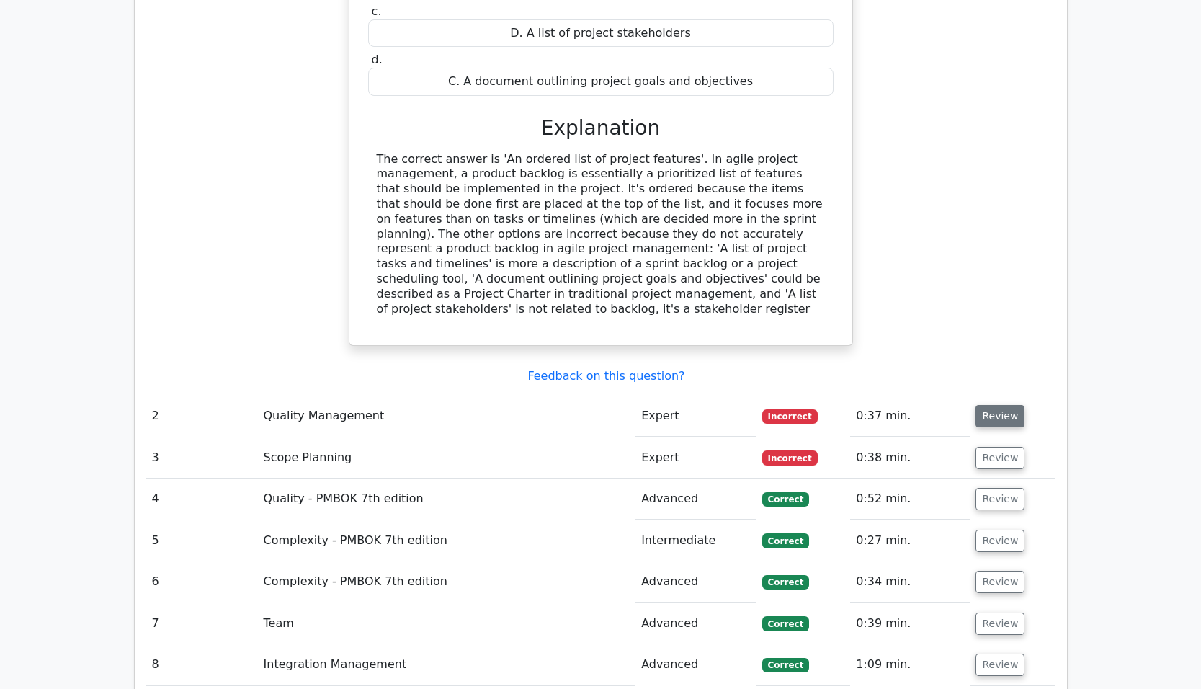
click at [990, 405] on button "Review" at bounding box center [999, 416] width 49 height 22
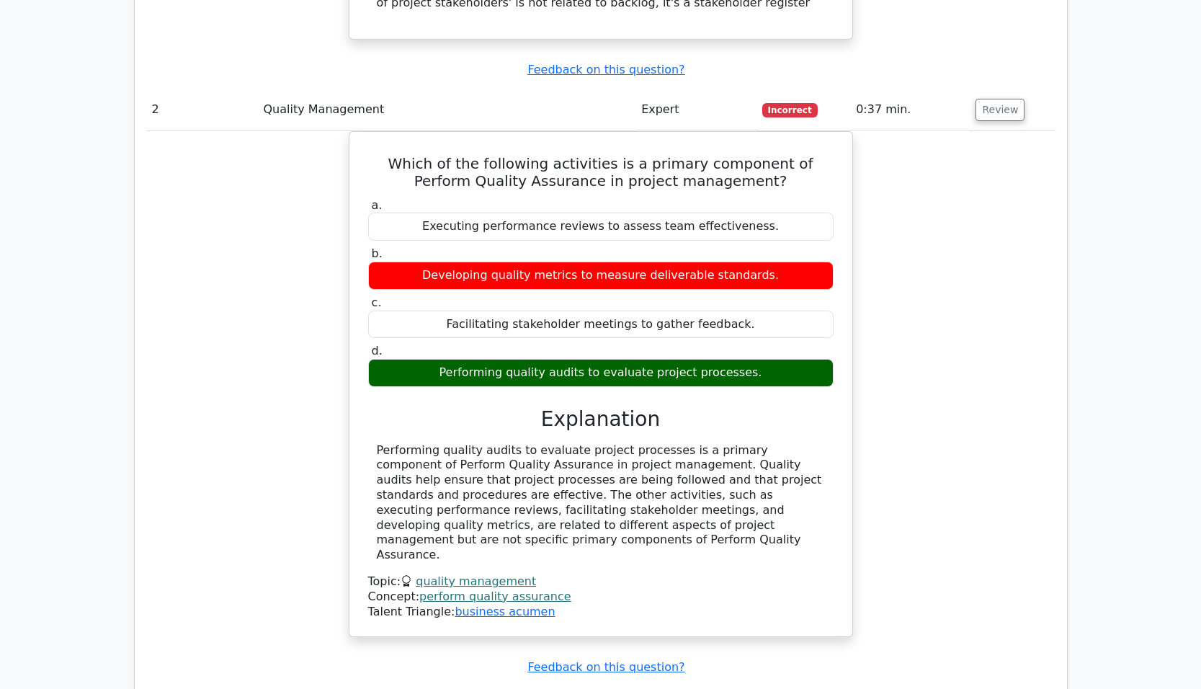
scroll to position [2737, 0]
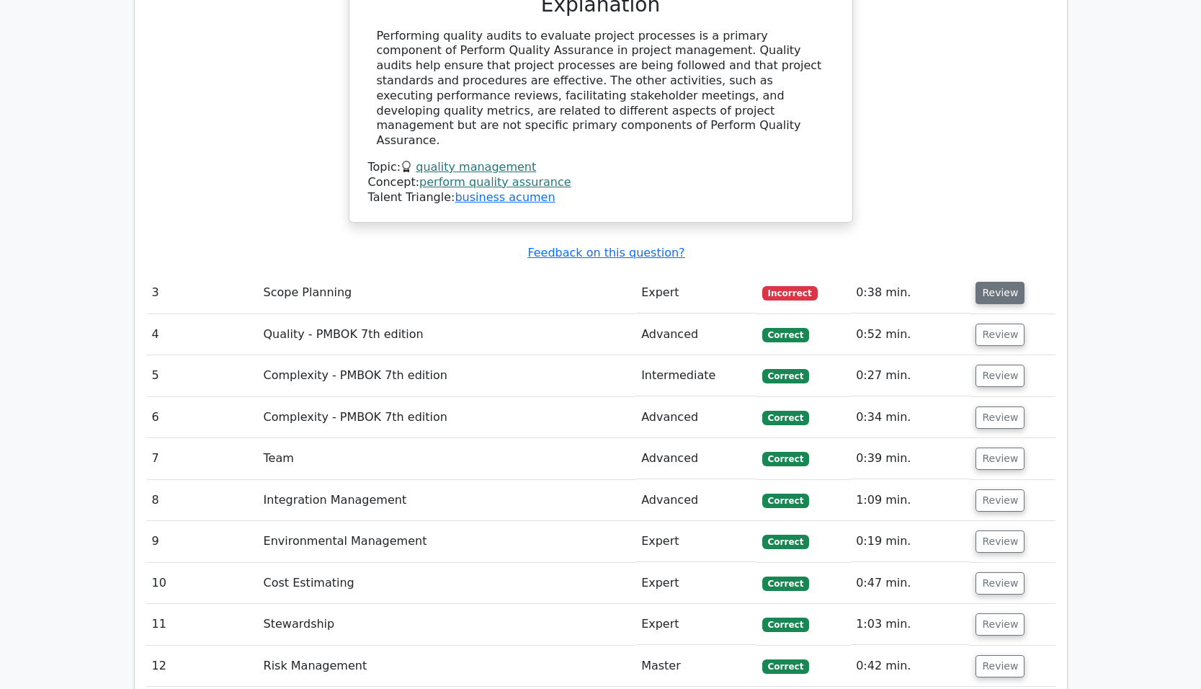
click at [1000, 282] on button "Review" at bounding box center [999, 293] width 49 height 22
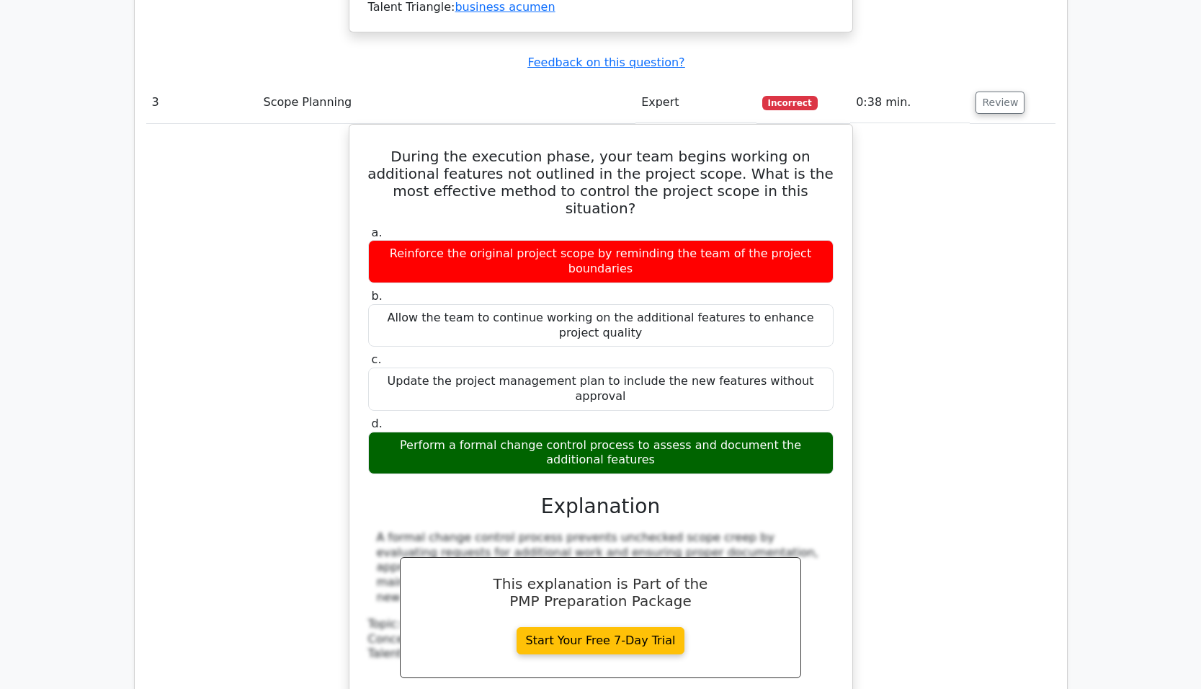
scroll to position [3241, 0]
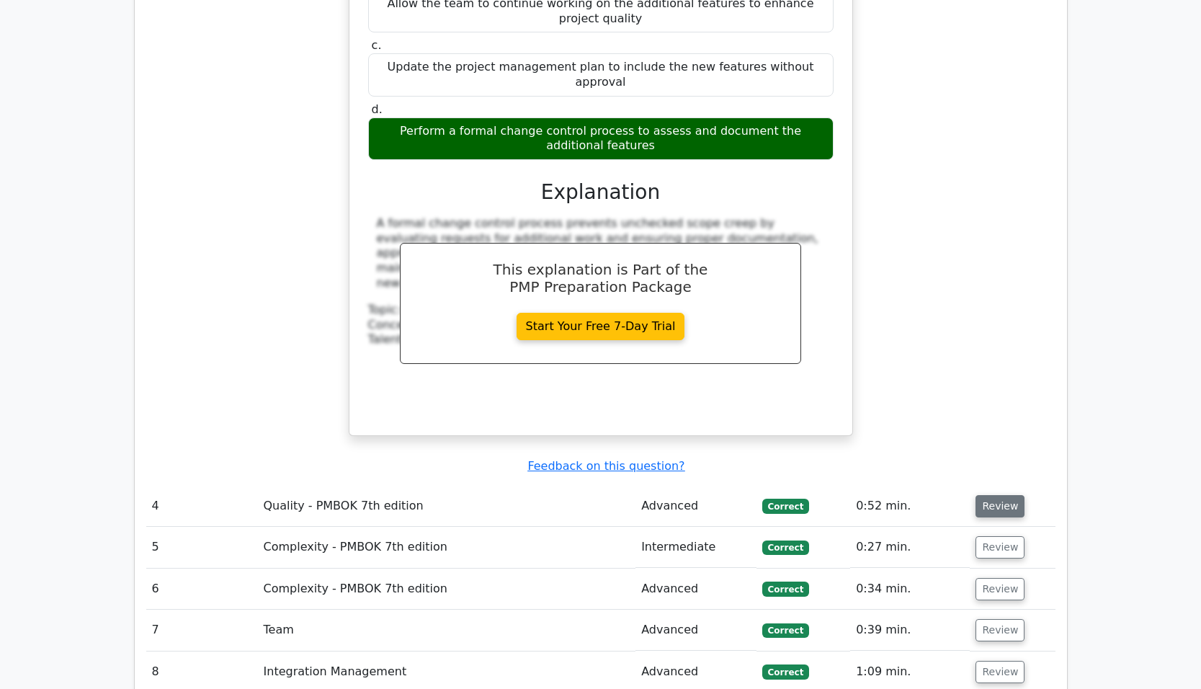
click at [1002, 495] on button "Review" at bounding box center [999, 506] width 49 height 22
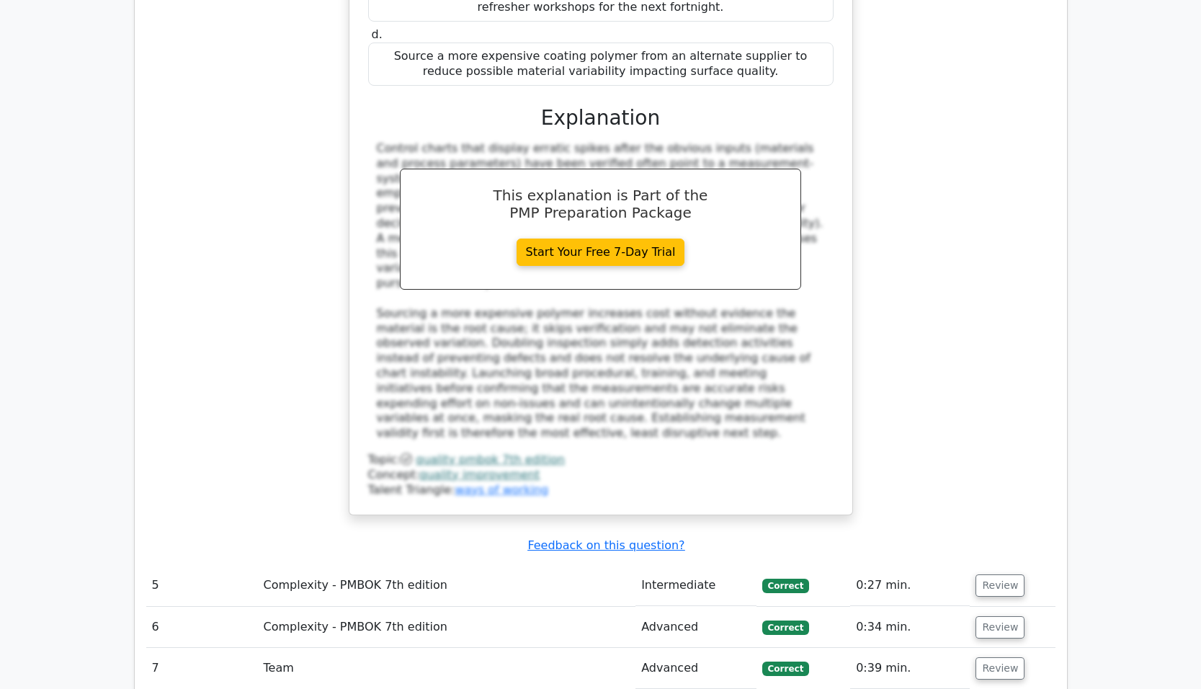
scroll to position [4106, 0]
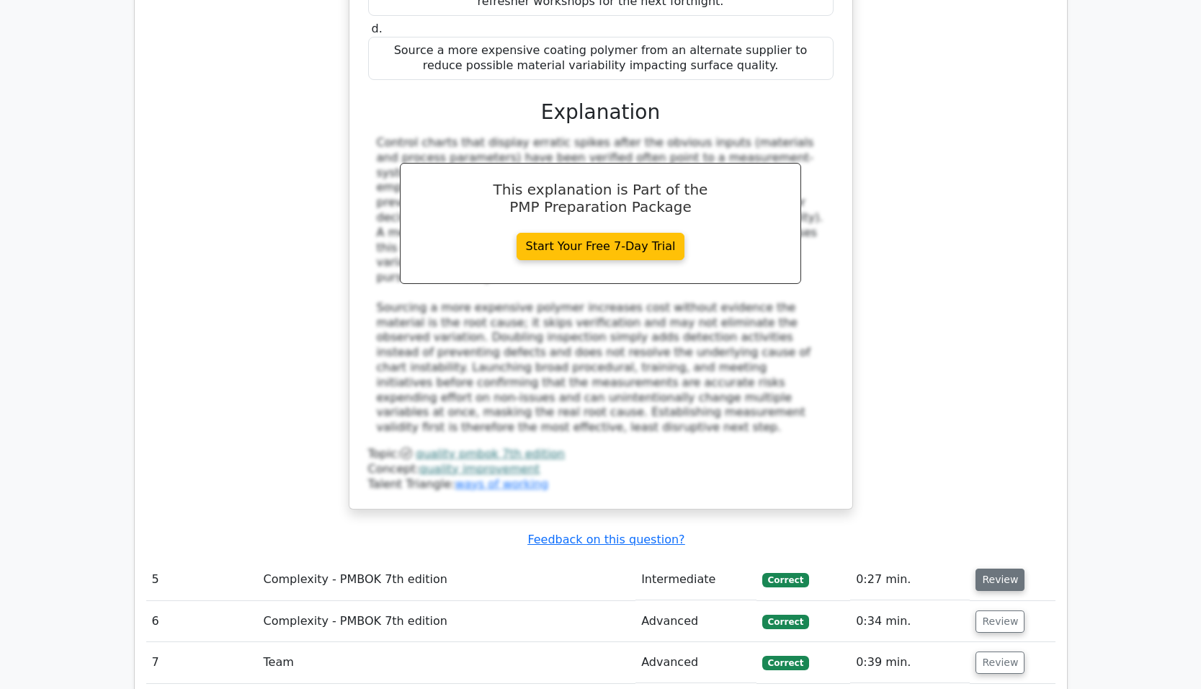
click at [981, 568] on button "Review" at bounding box center [999, 579] width 49 height 22
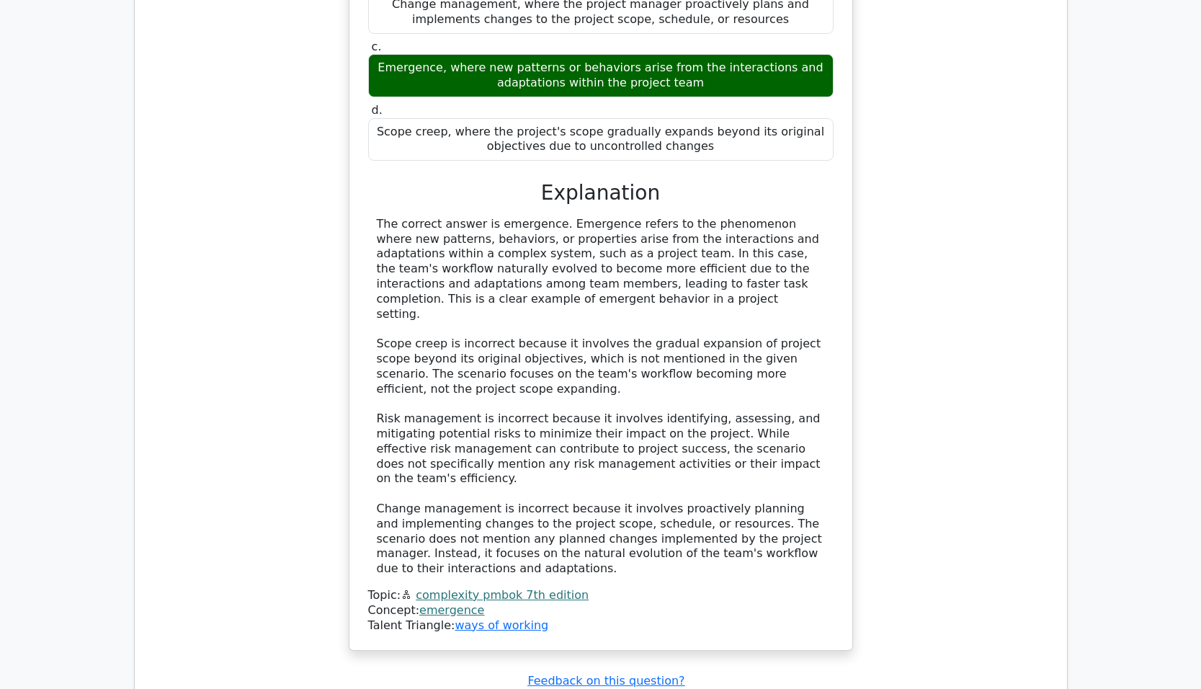
scroll to position [4898, 0]
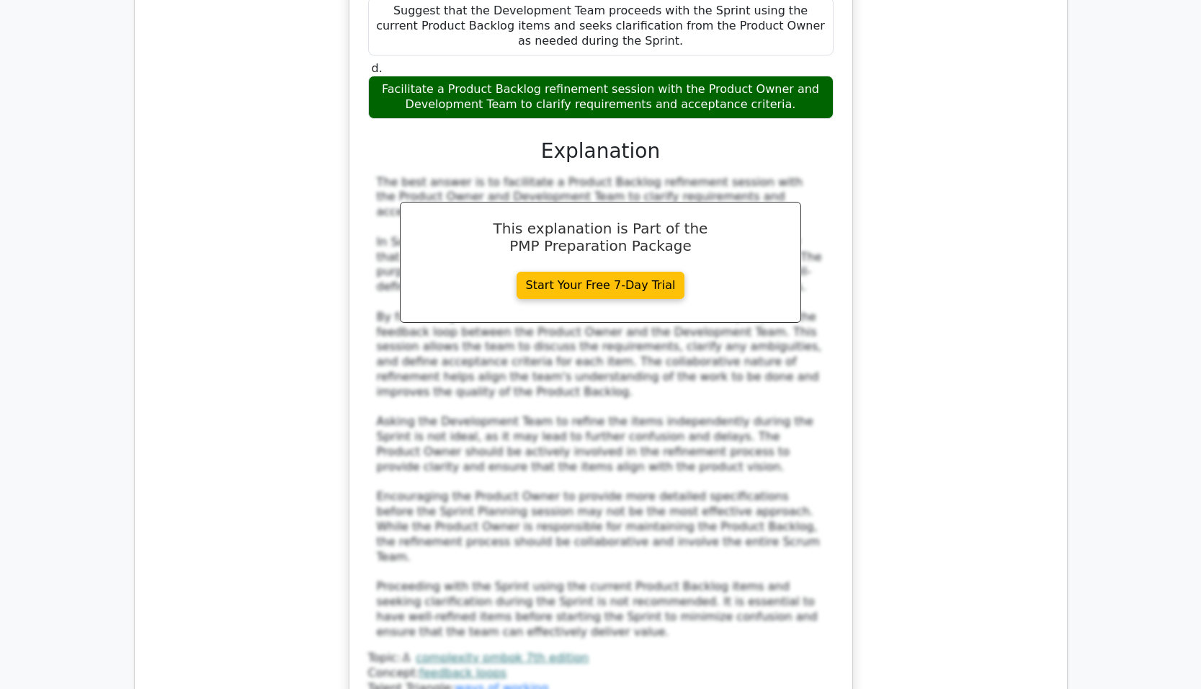
scroll to position [5906, 0]
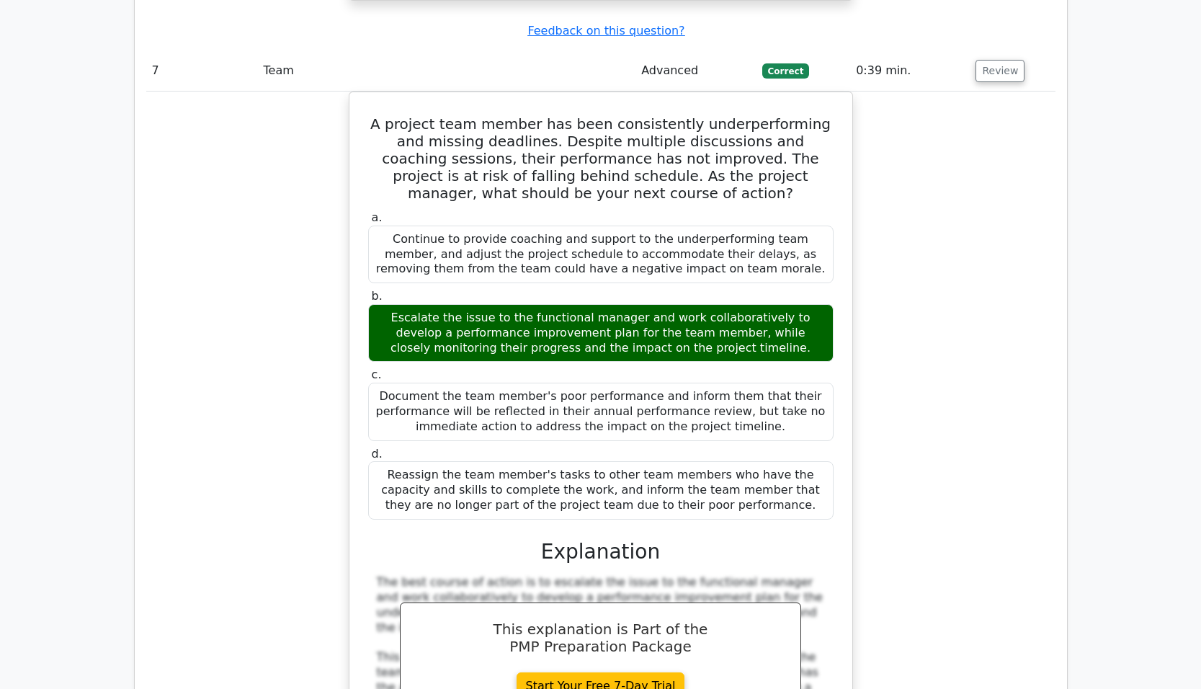
scroll to position [6987, 0]
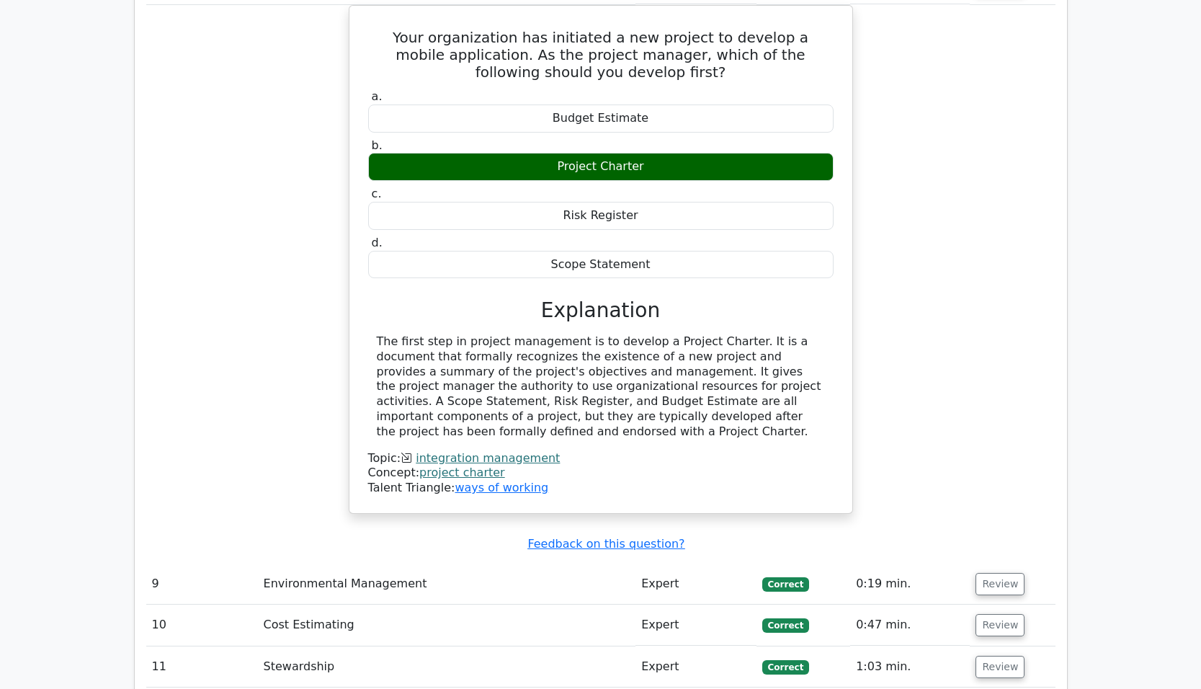
scroll to position [7779, 0]
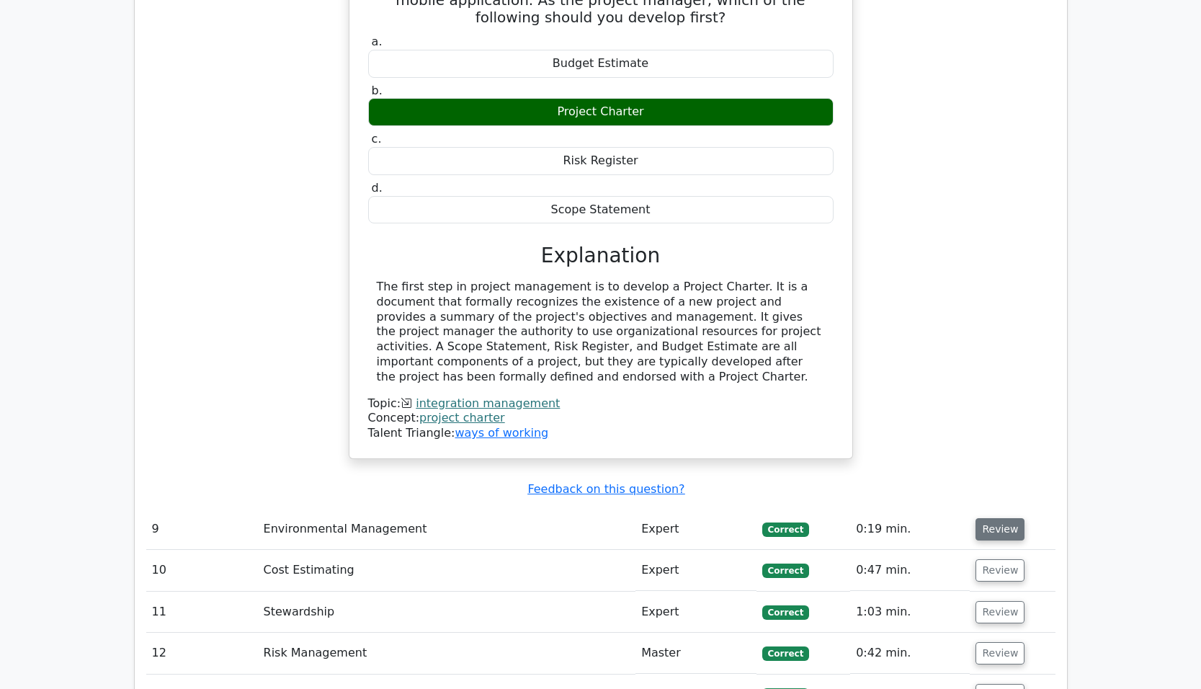
click at [985, 518] on button "Review" at bounding box center [999, 529] width 49 height 22
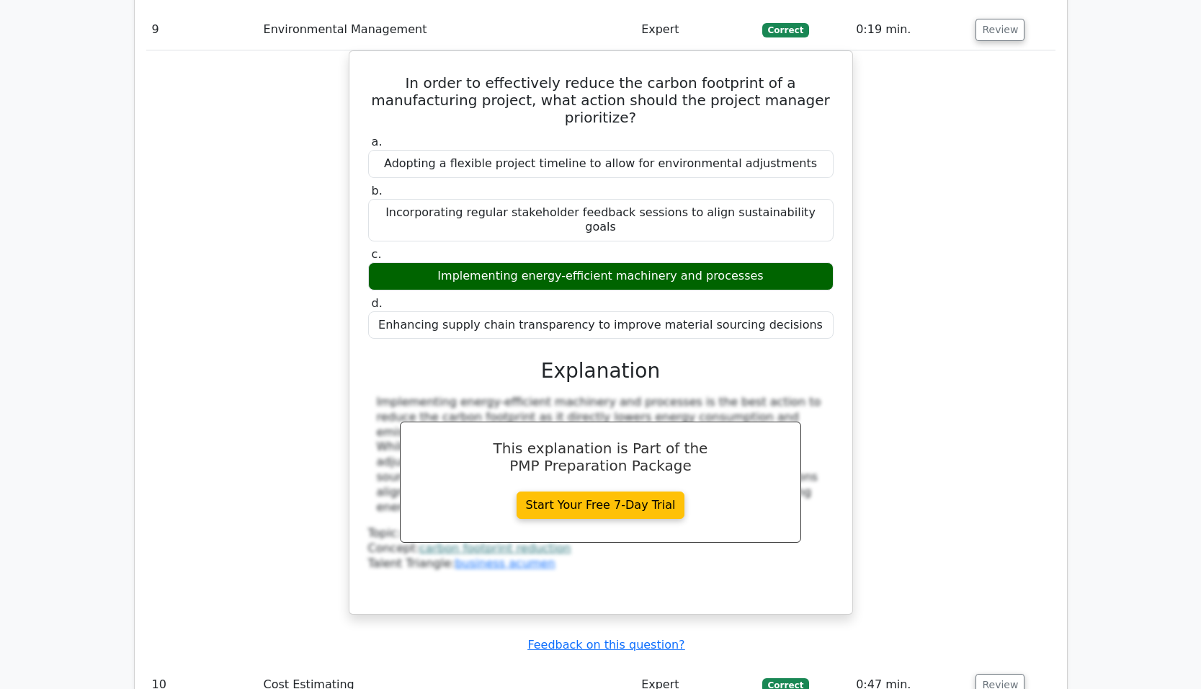
scroll to position [8283, 0]
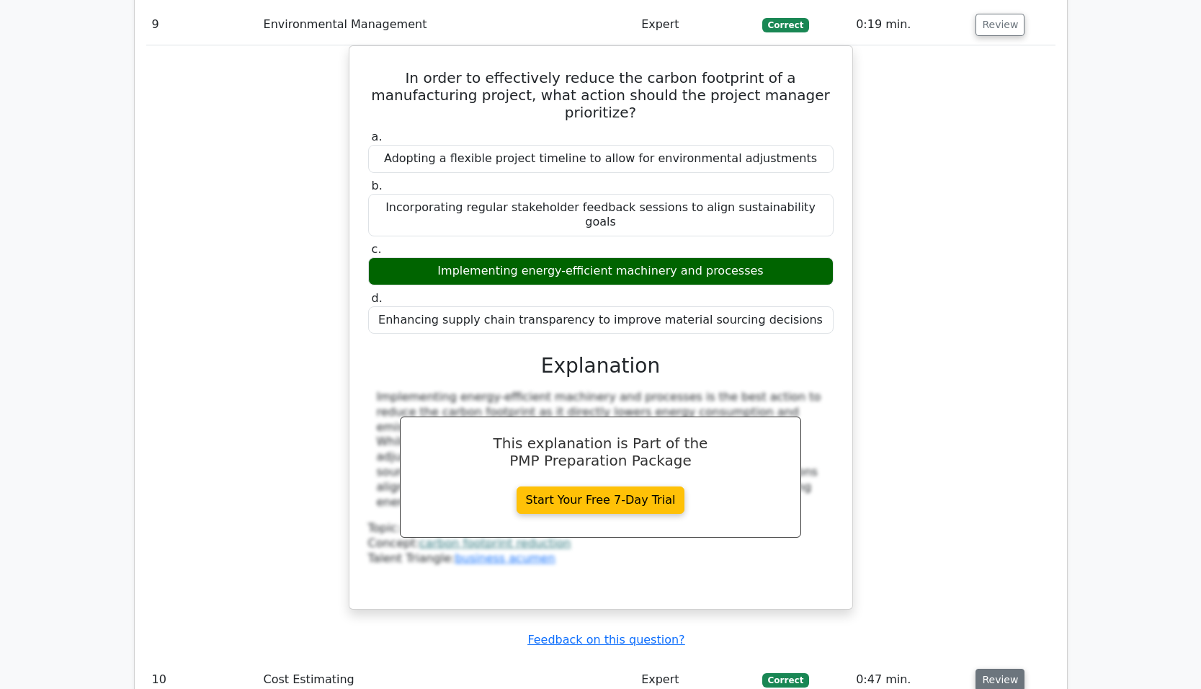
click at [1000, 668] on button "Review" at bounding box center [999, 679] width 49 height 22
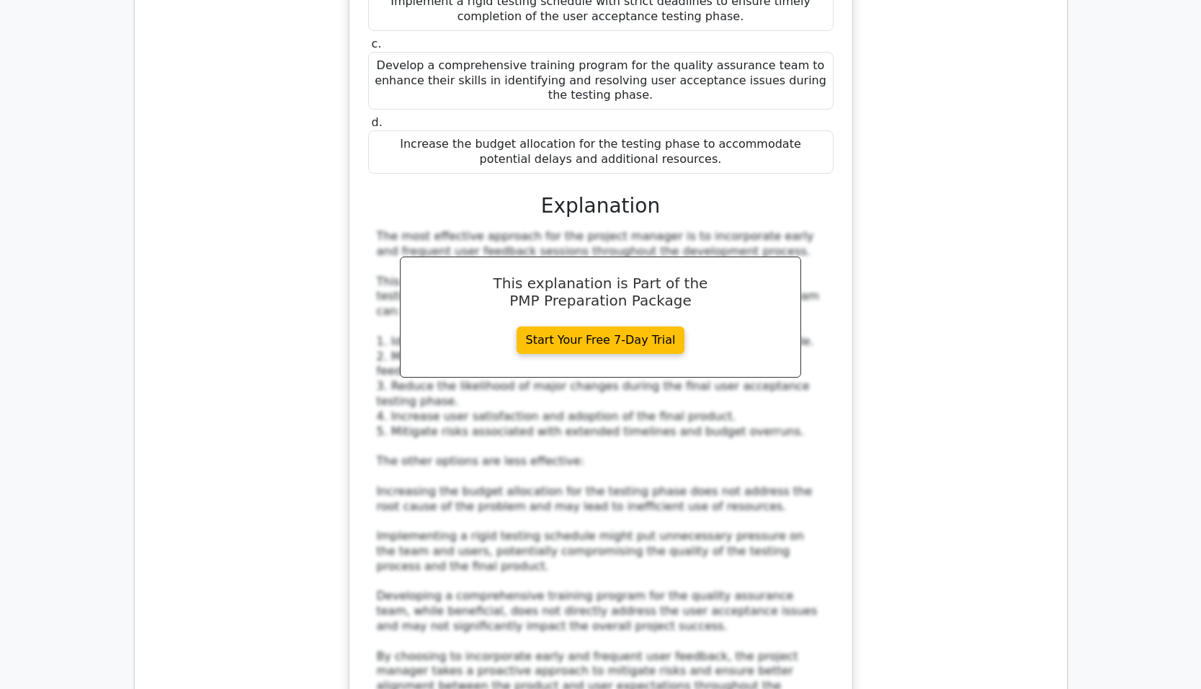
scroll to position [9364, 0]
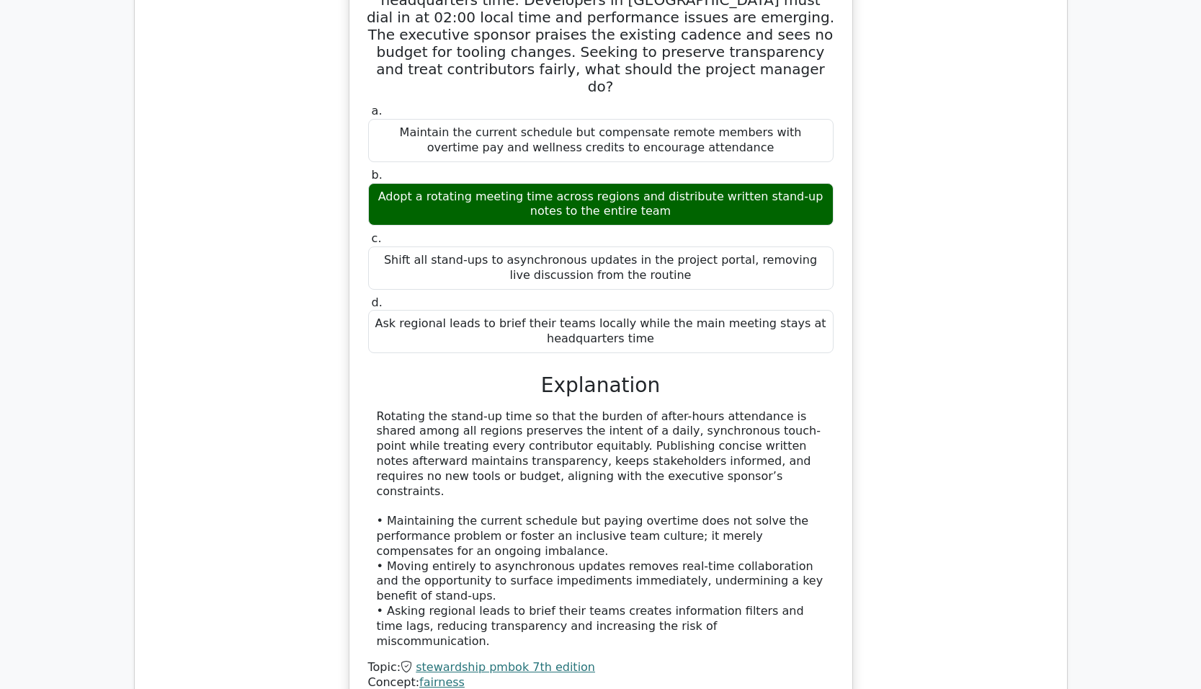
scroll to position [10156, 0]
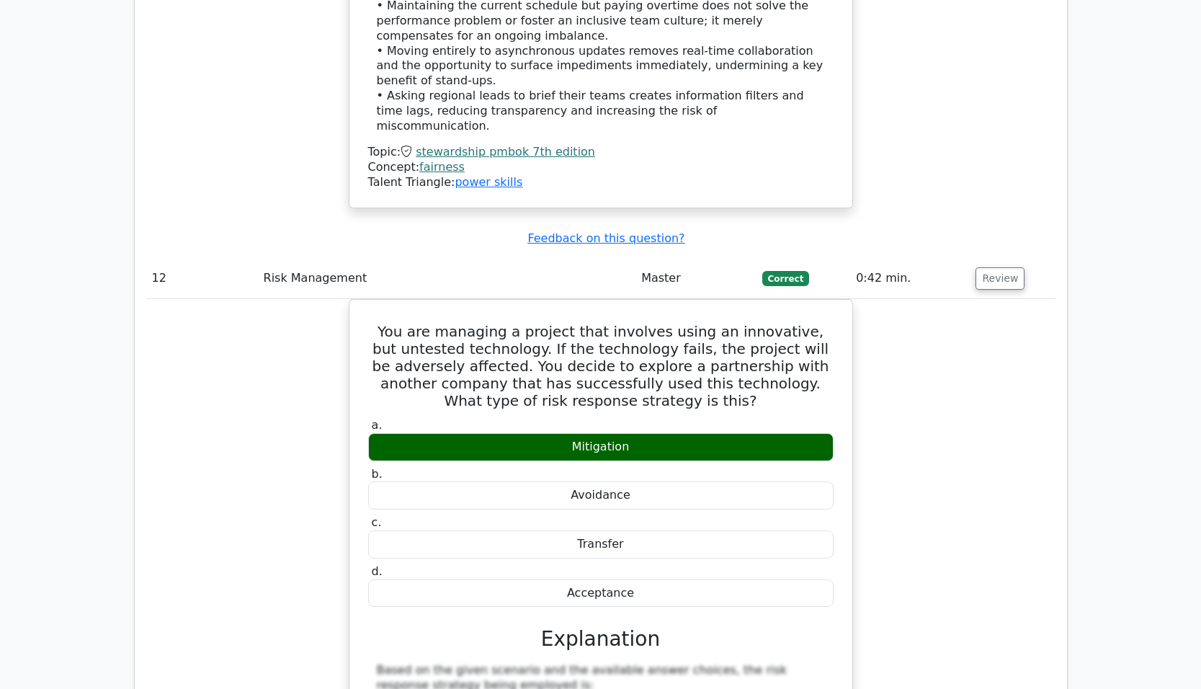
scroll to position [11020, 0]
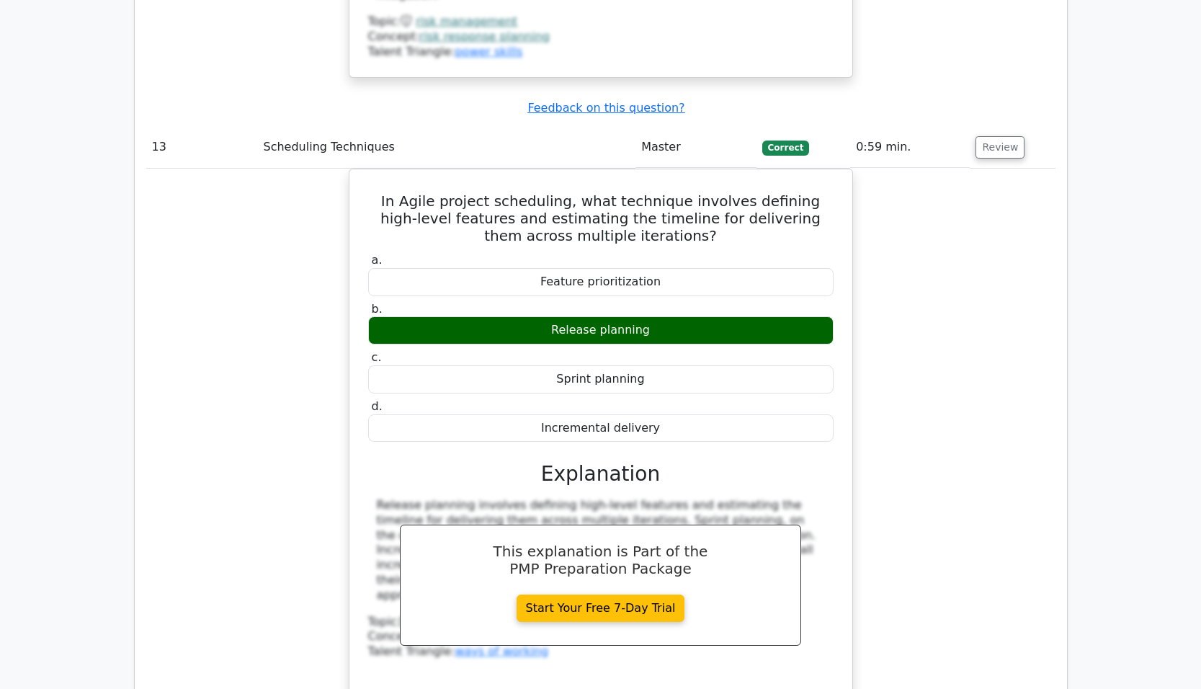
scroll to position [11885, 0]
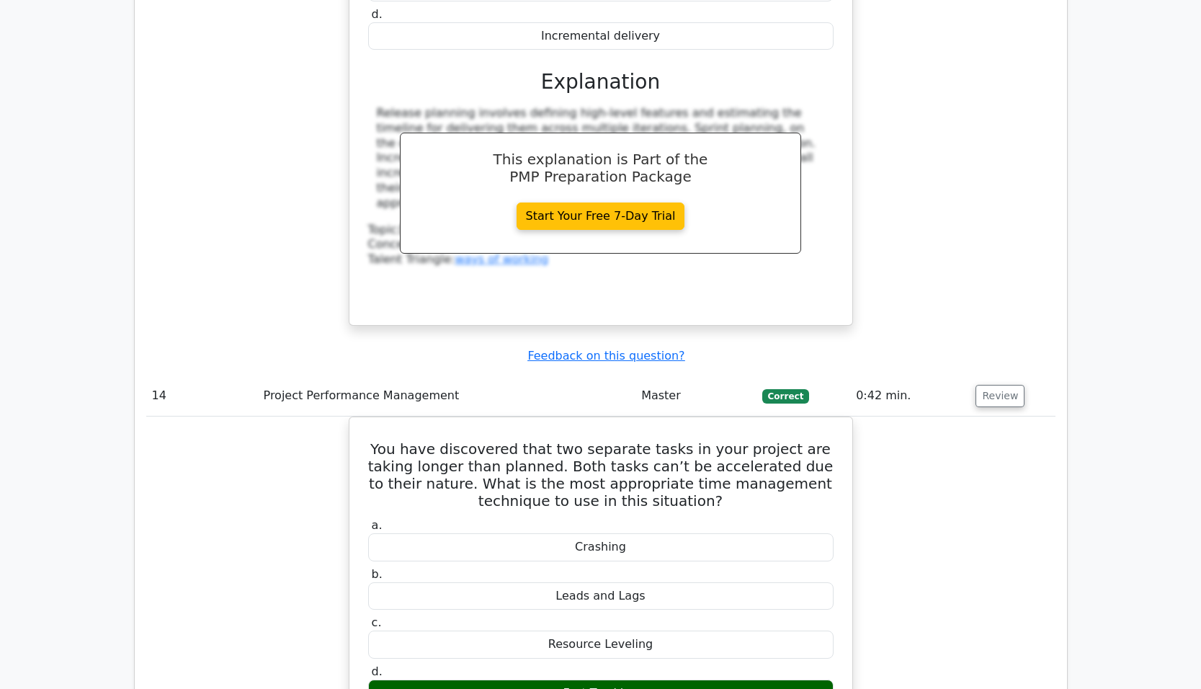
scroll to position [12461, 0]
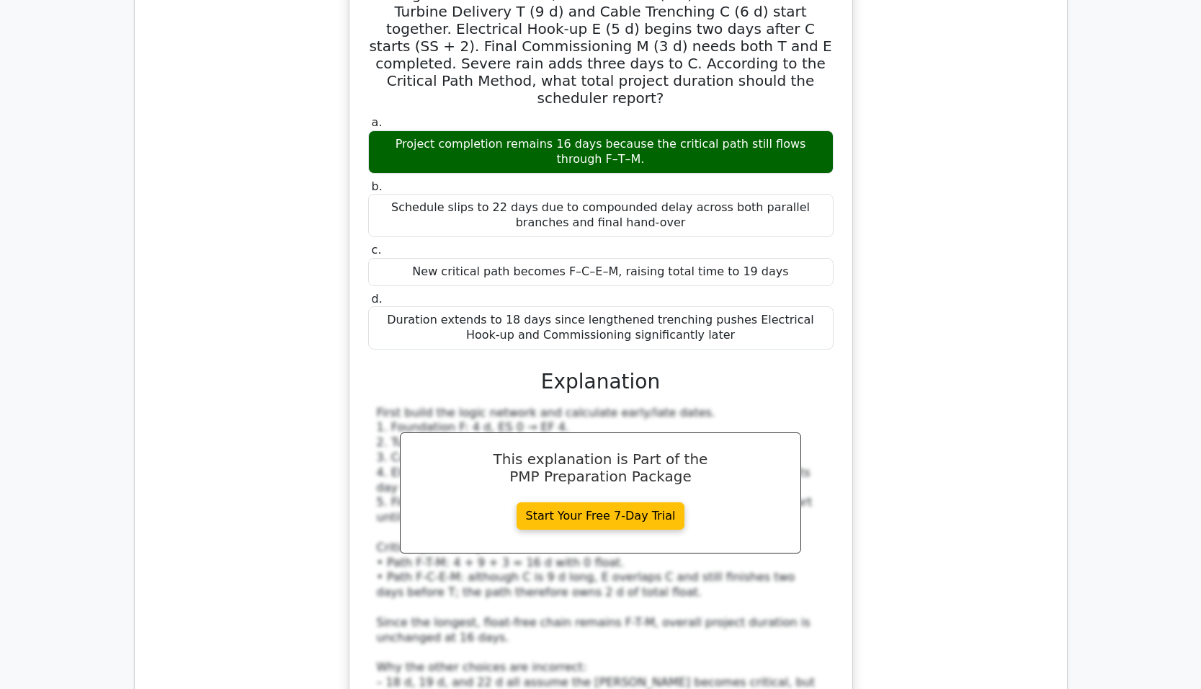
scroll to position [13397, 0]
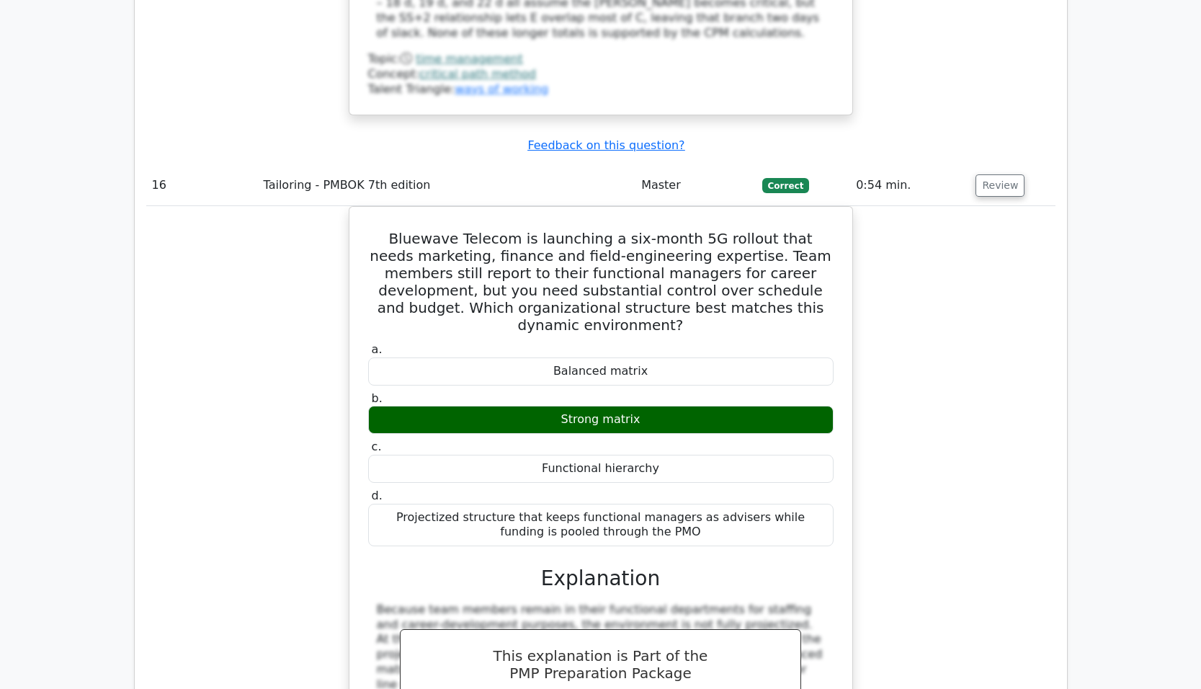
scroll to position [14262, 0]
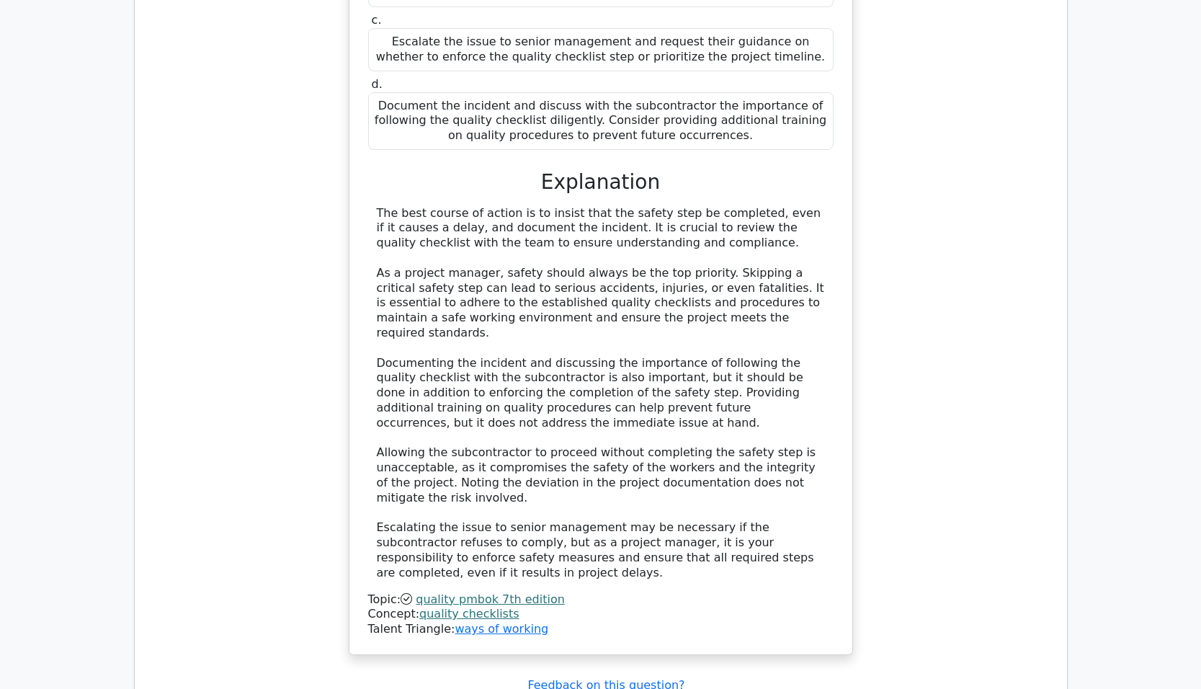
scroll to position [15342, 0]
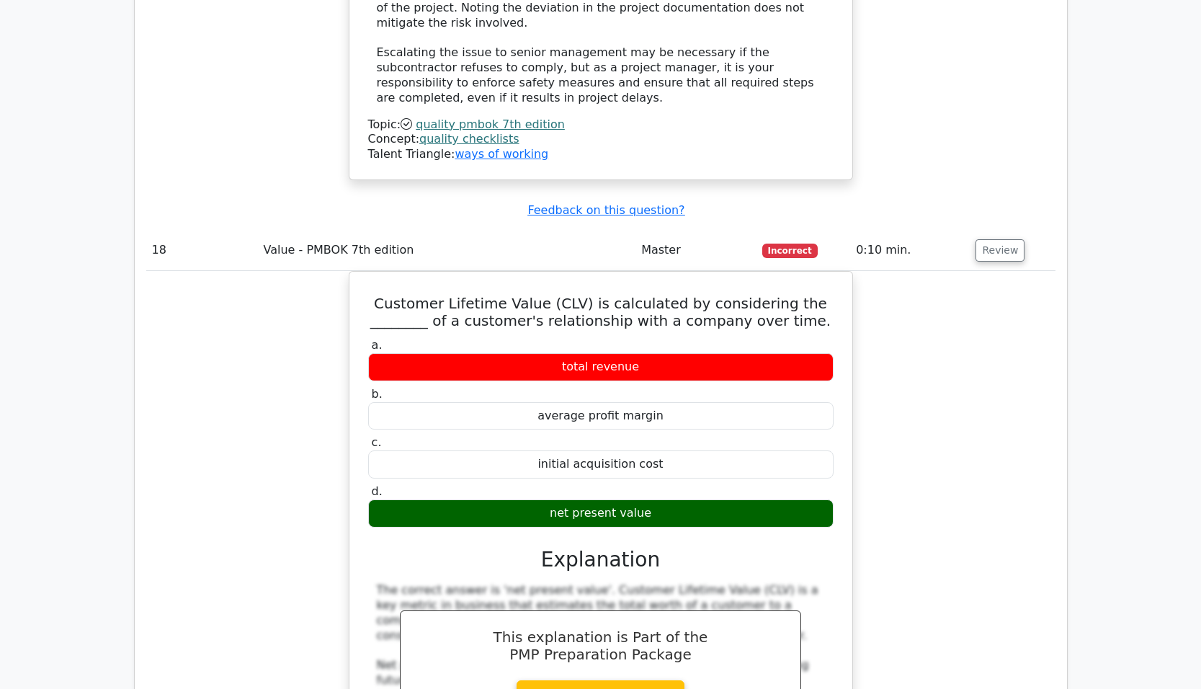
scroll to position [15990, 0]
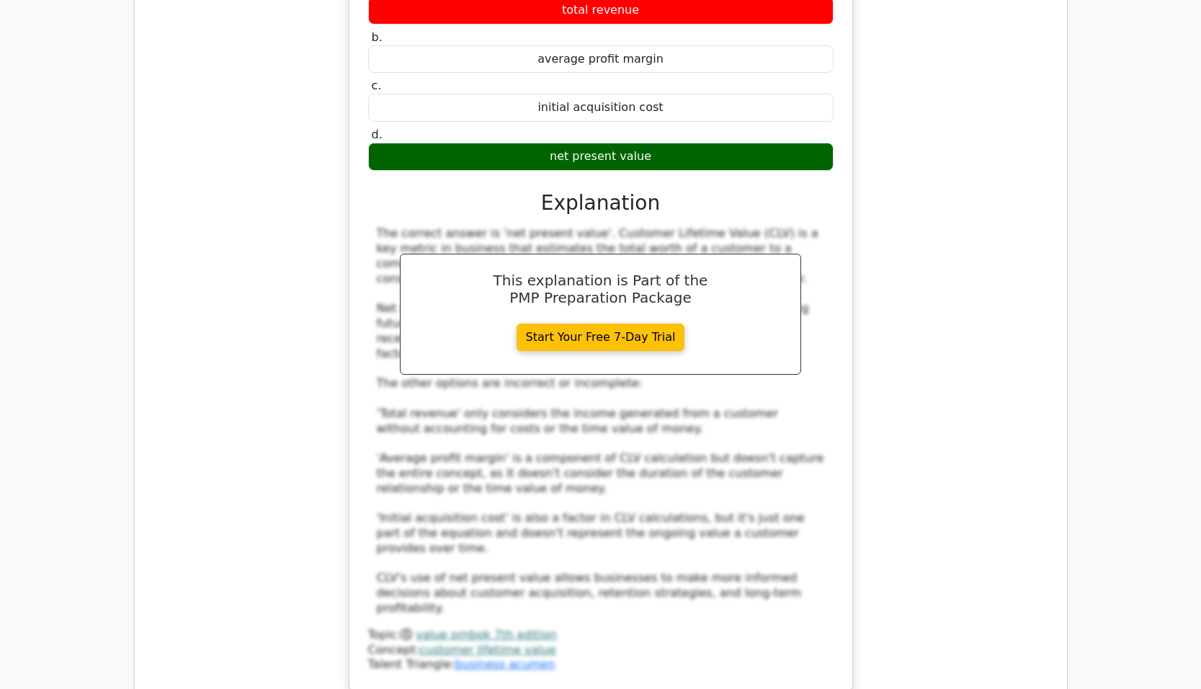
scroll to position [16783, 0]
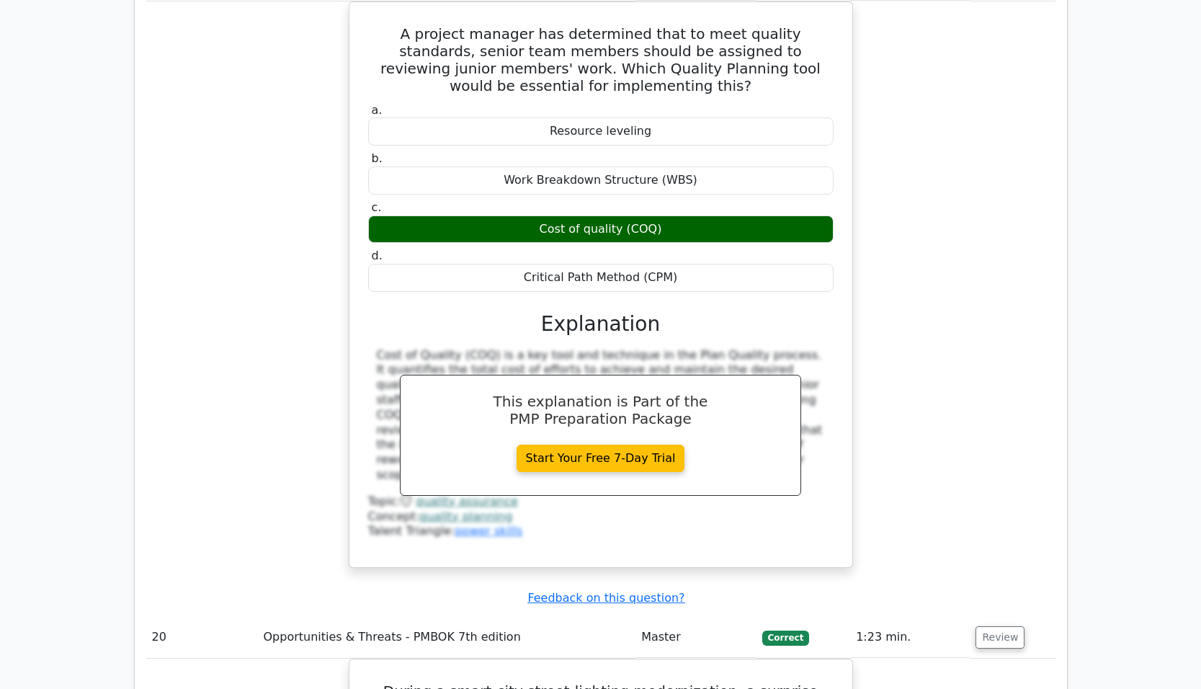
scroll to position [17431, 0]
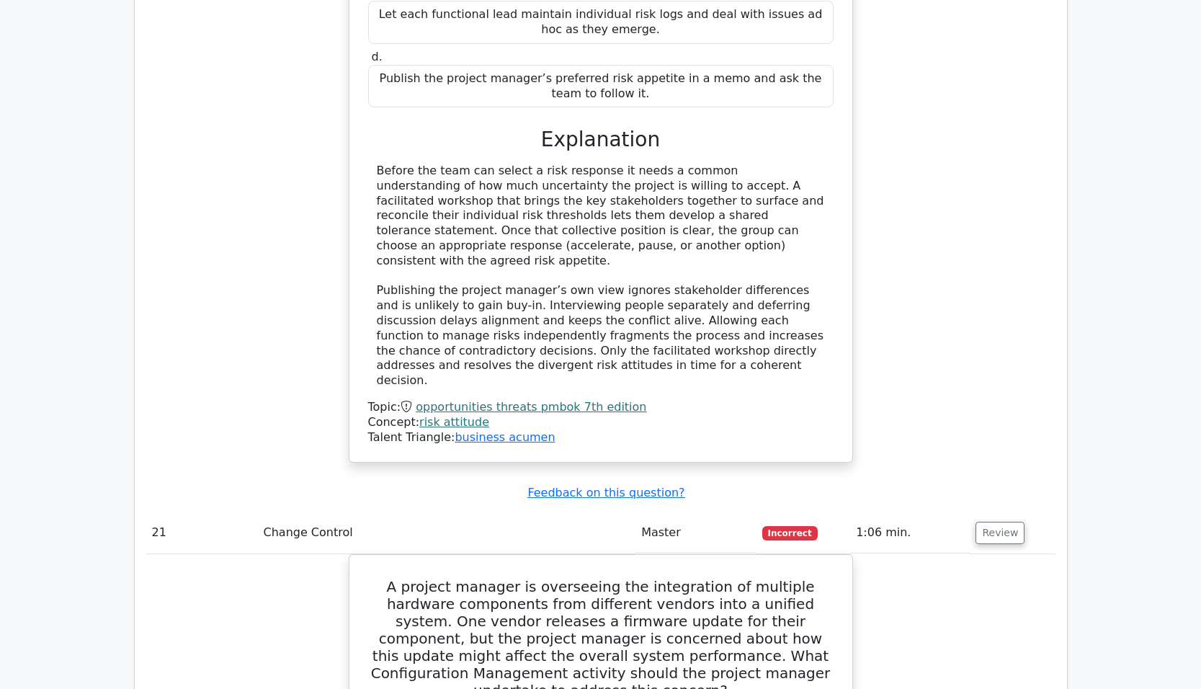
scroll to position [18295, 0]
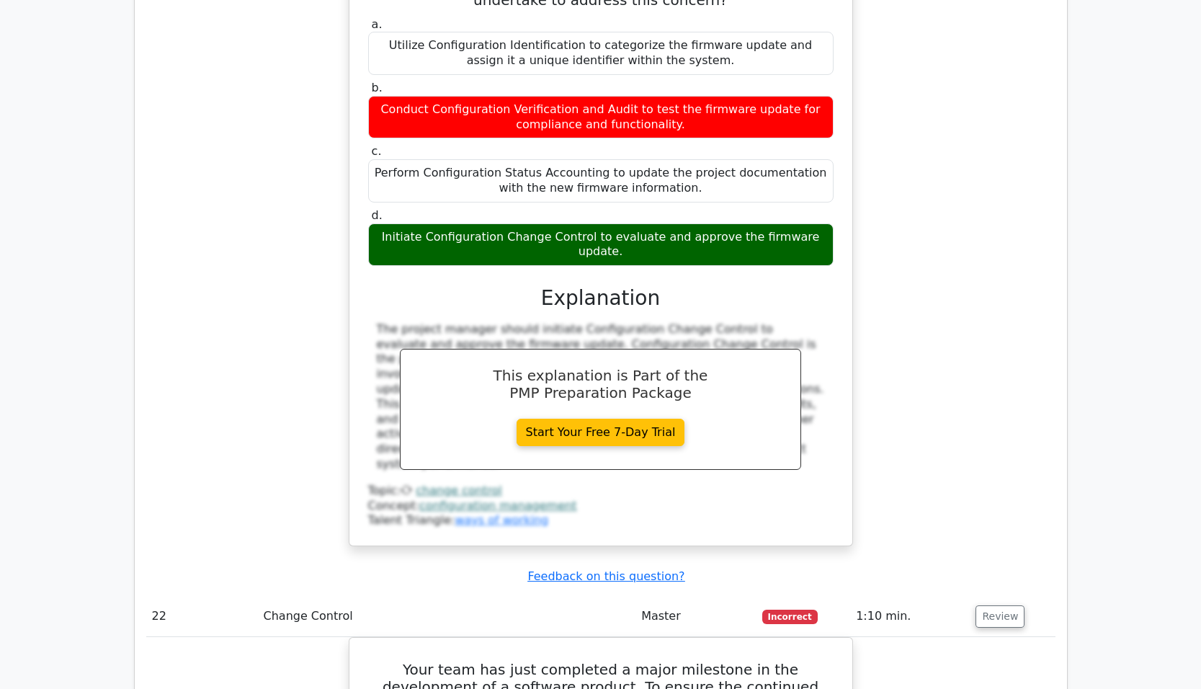
scroll to position [18943, 0]
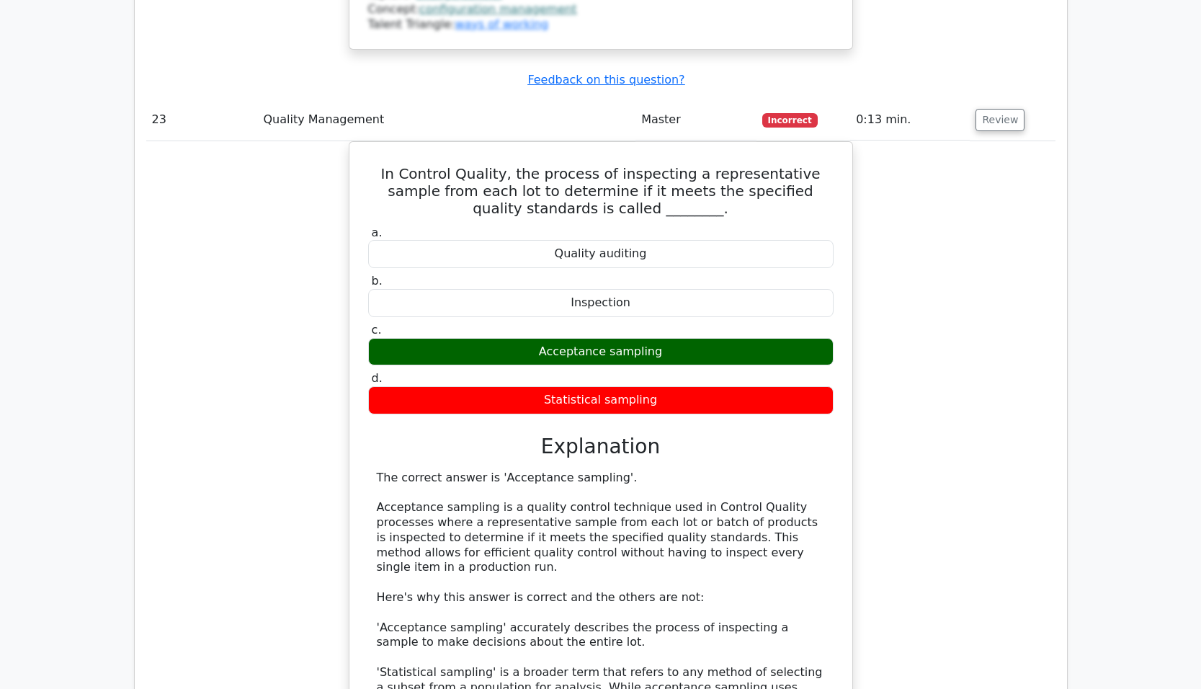
scroll to position [19952, 0]
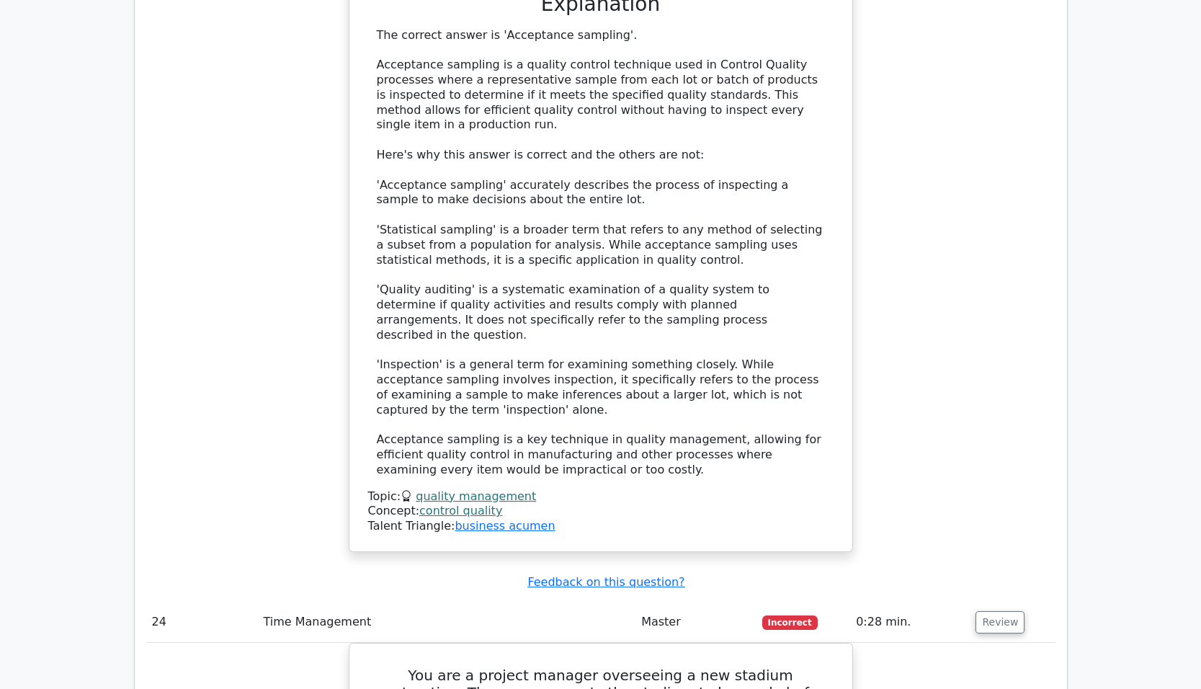
scroll to position [20600, 0]
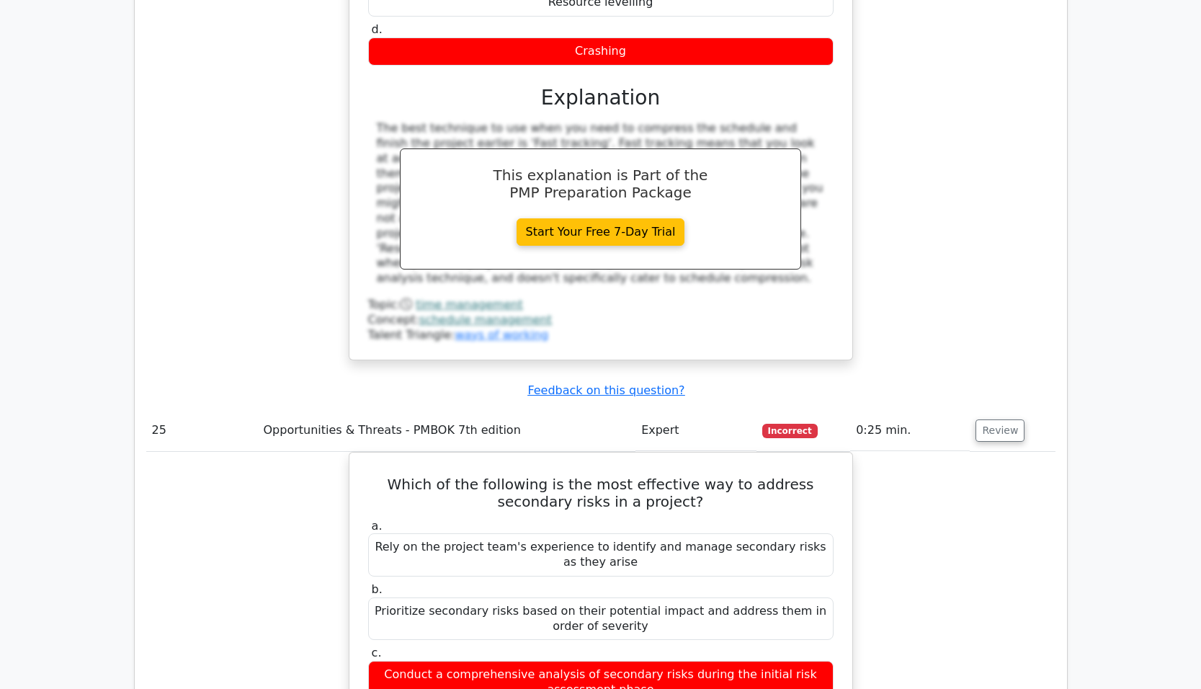
scroll to position [21320, 0]
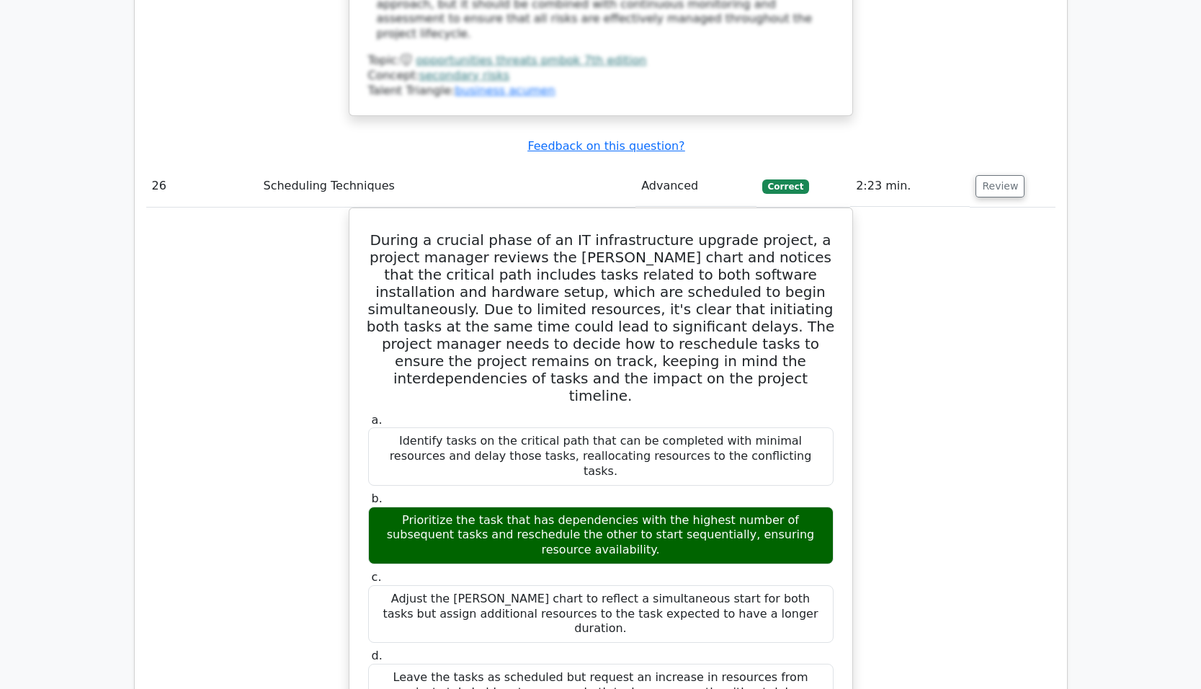
scroll to position [22329, 0]
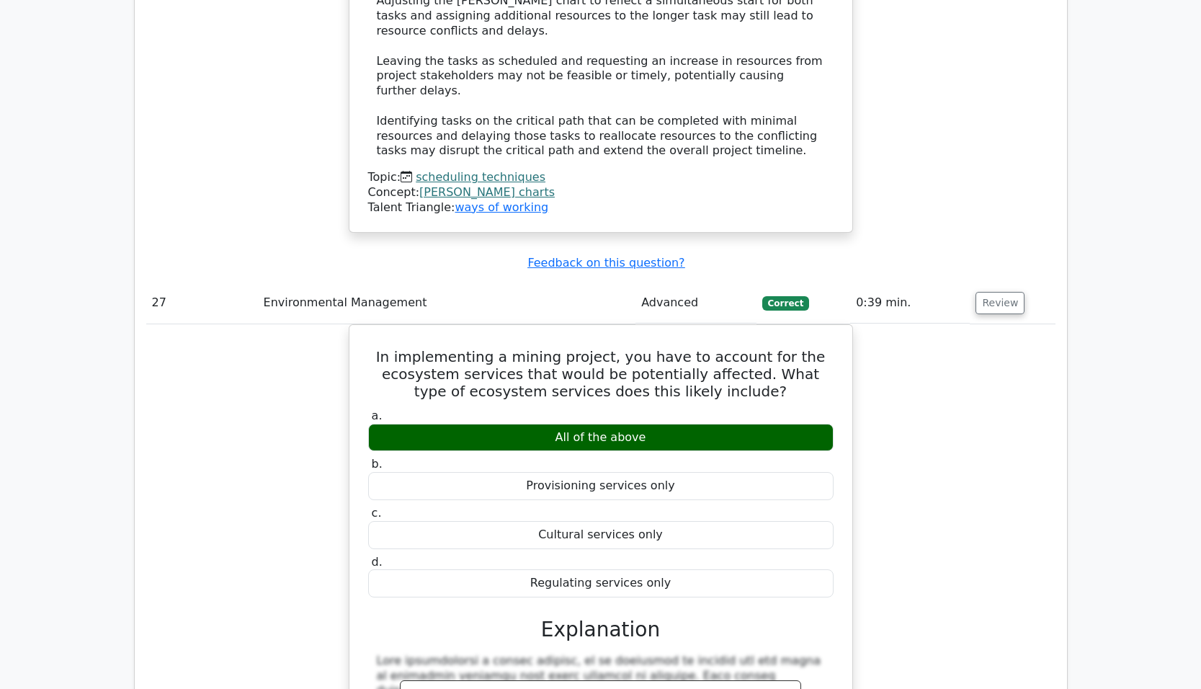
scroll to position [23481, 0]
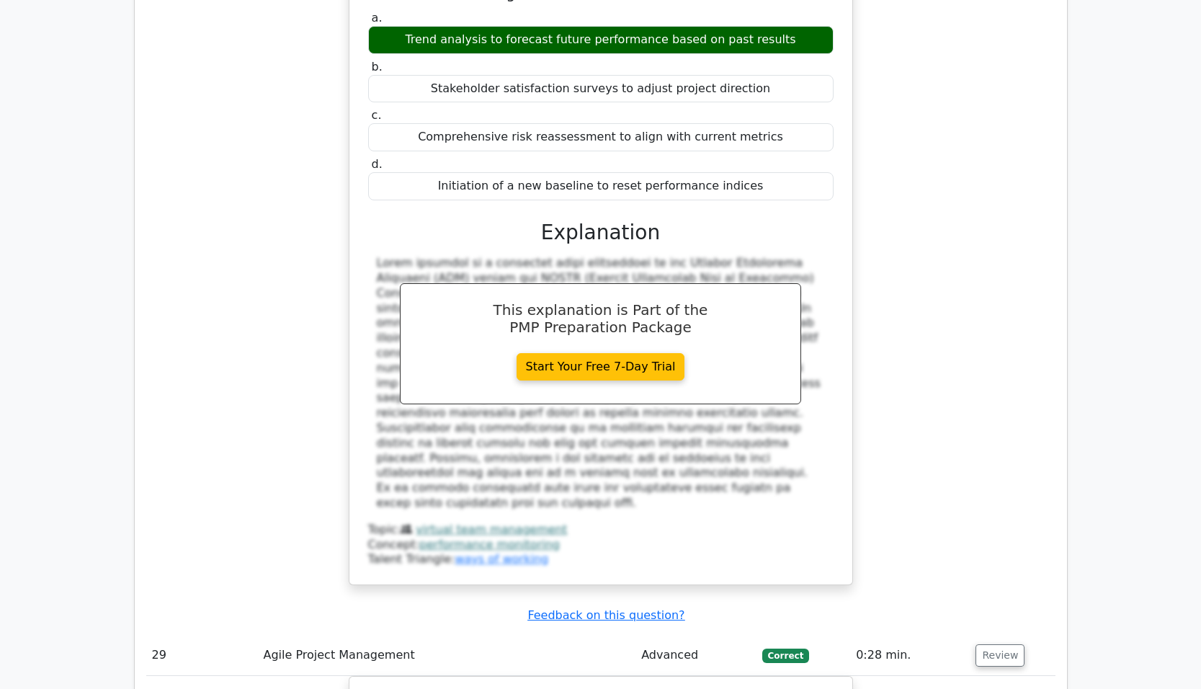
scroll to position [24418, 0]
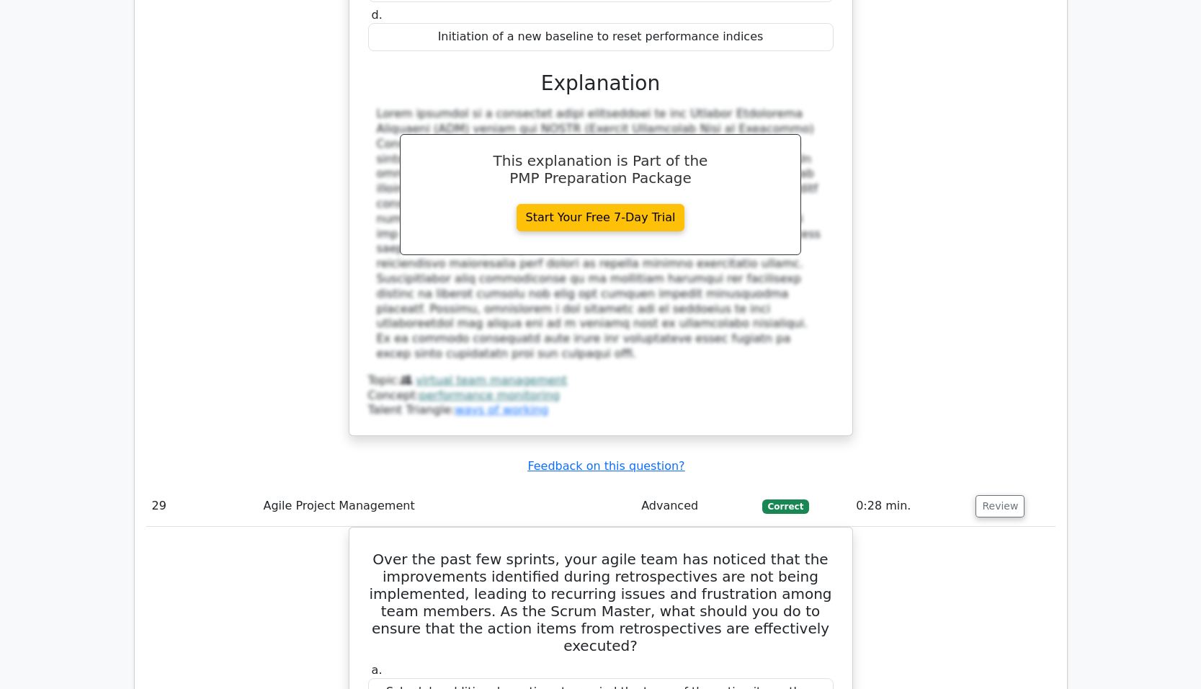
scroll to position [24562, 0]
